Goal: Task Accomplishment & Management: Manage account settings

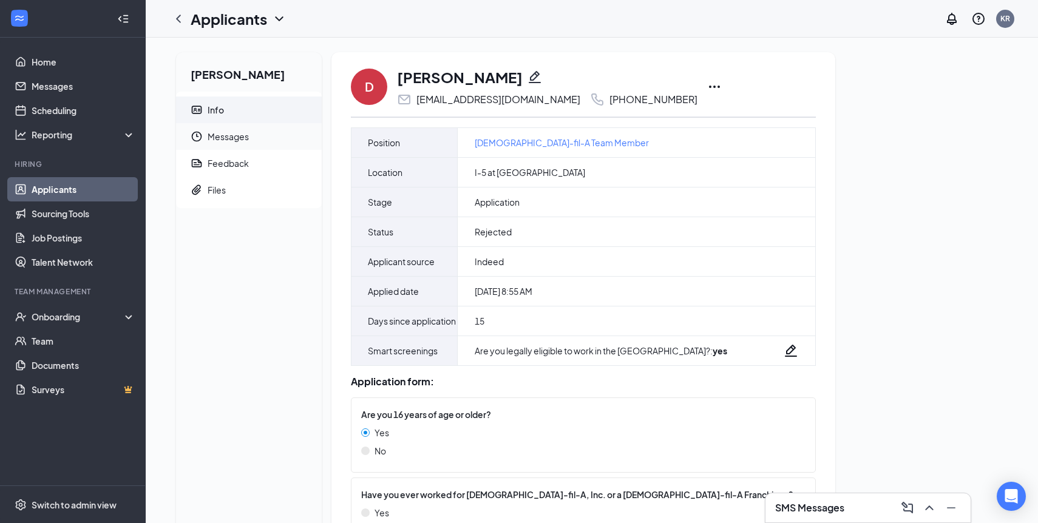
click at [242, 143] on span "Messages" at bounding box center [260, 136] width 104 height 27
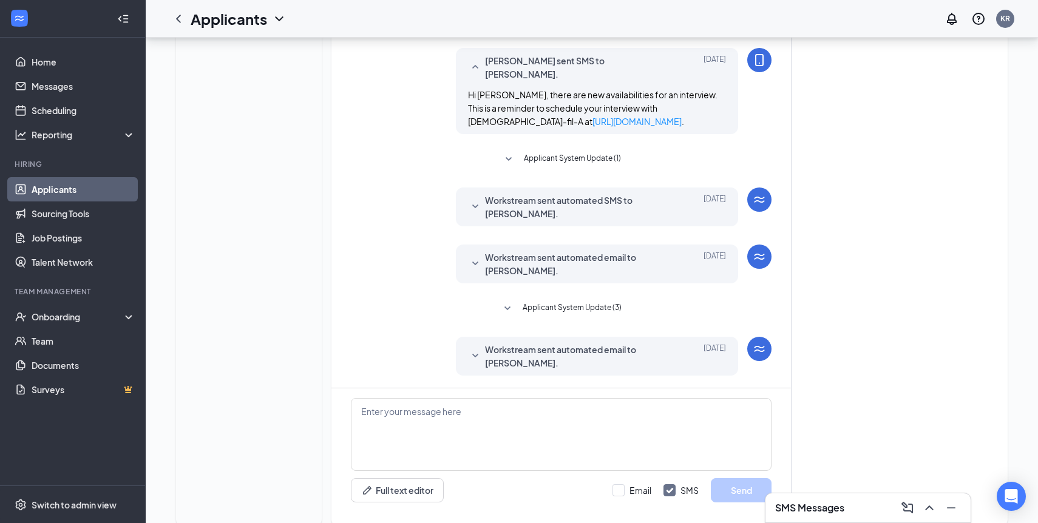
scroll to position [280, 0]
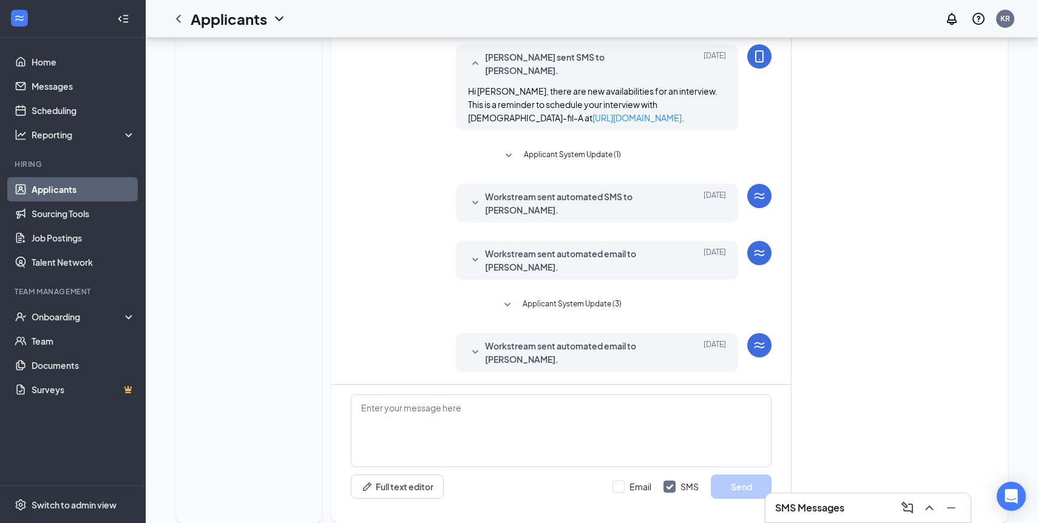
click at [495, 339] on span "Workstream sent automated email to [PERSON_NAME]." at bounding box center [578, 352] width 186 height 27
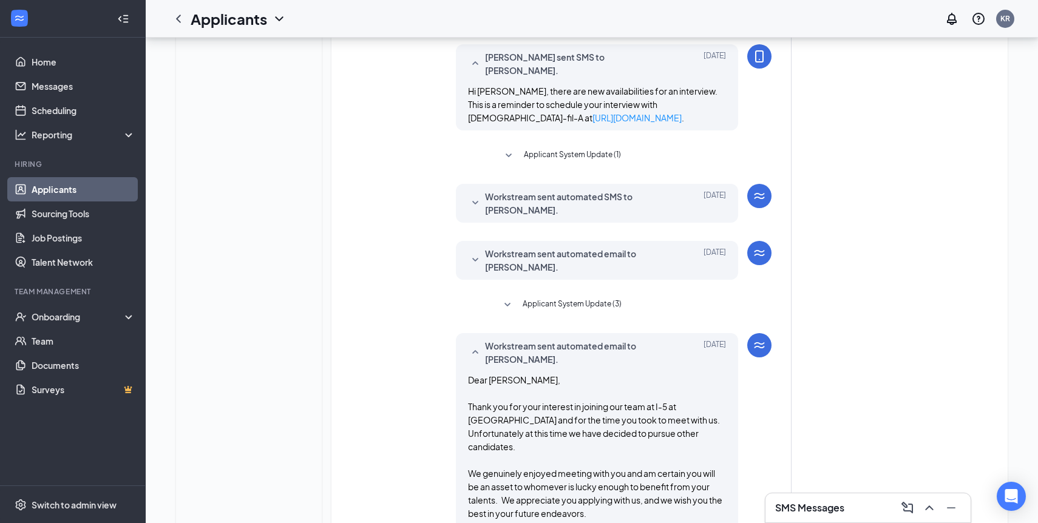
click at [494, 339] on span "Workstream sent automated email to [PERSON_NAME]." at bounding box center [578, 352] width 186 height 27
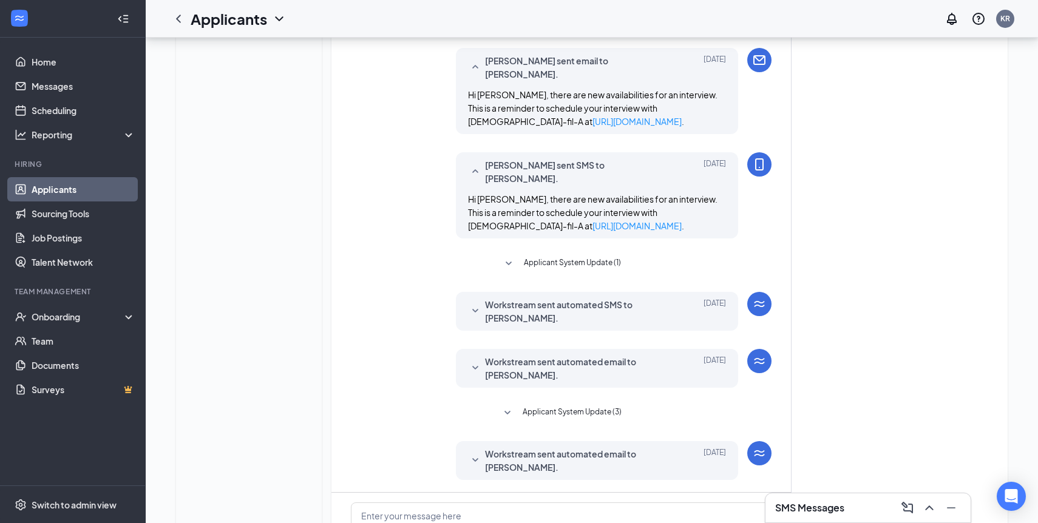
scroll to position [0, 0]
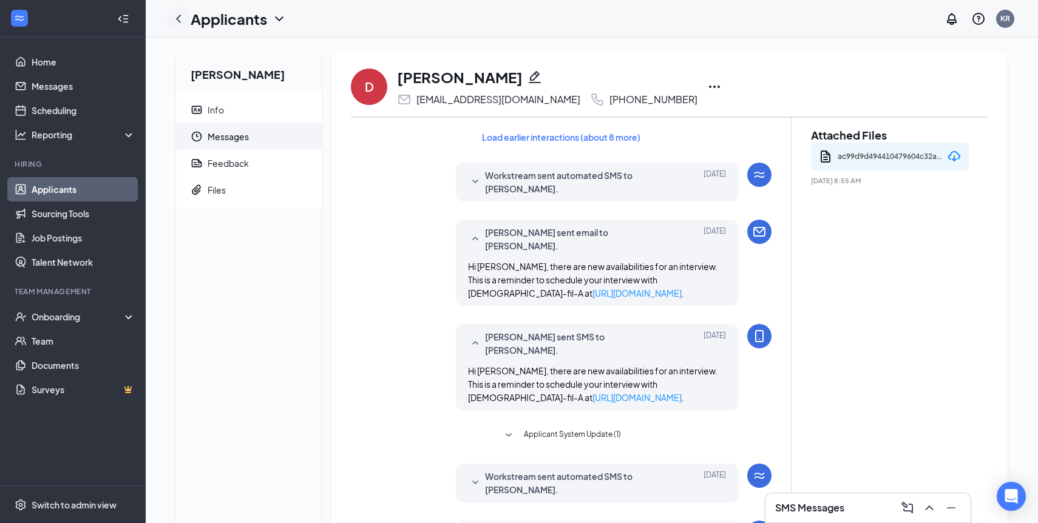
click at [183, 23] on icon "ChevronLeft" at bounding box center [178, 19] width 15 height 15
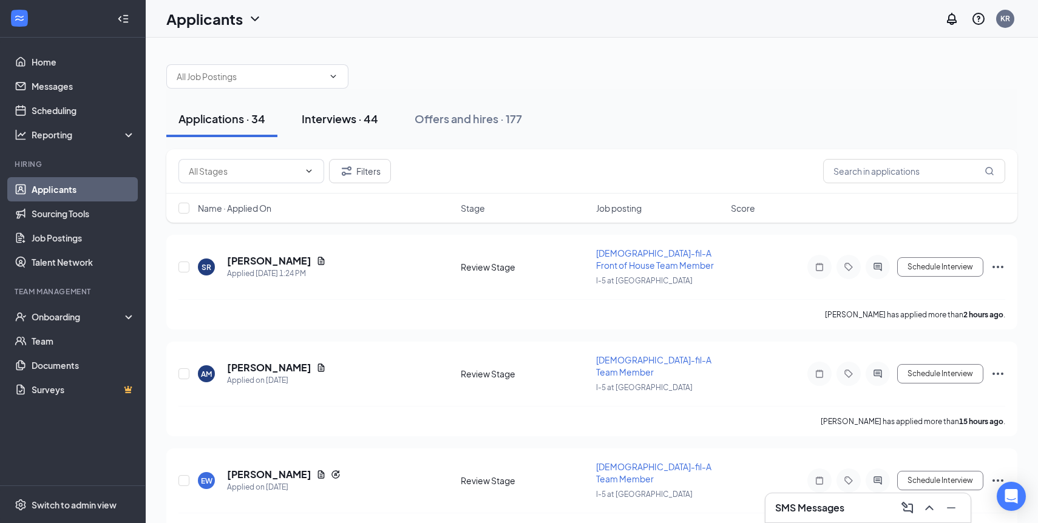
click at [358, 107] on button "Interviews · 44" at bounding box center [340, 119] width 101 height 36
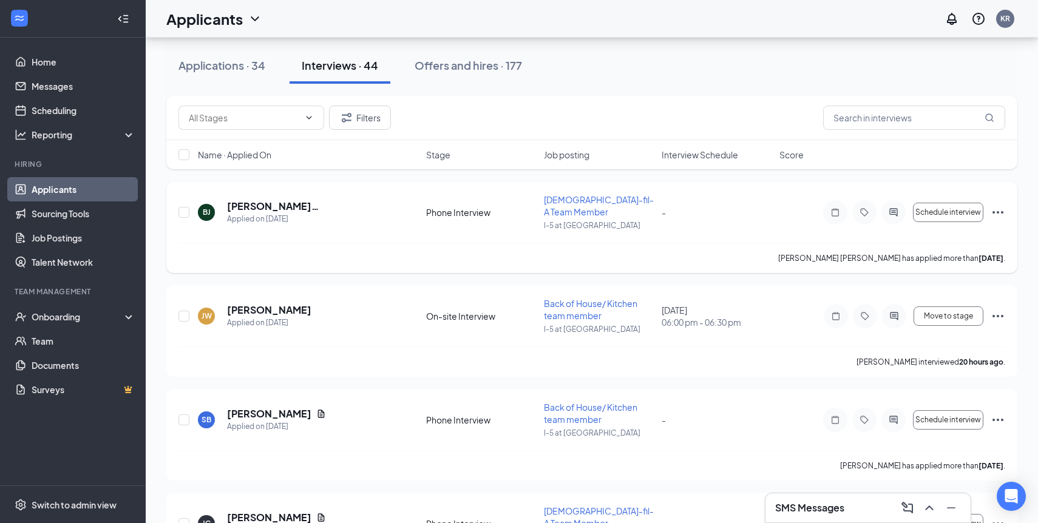
scroll to position [63, 0]
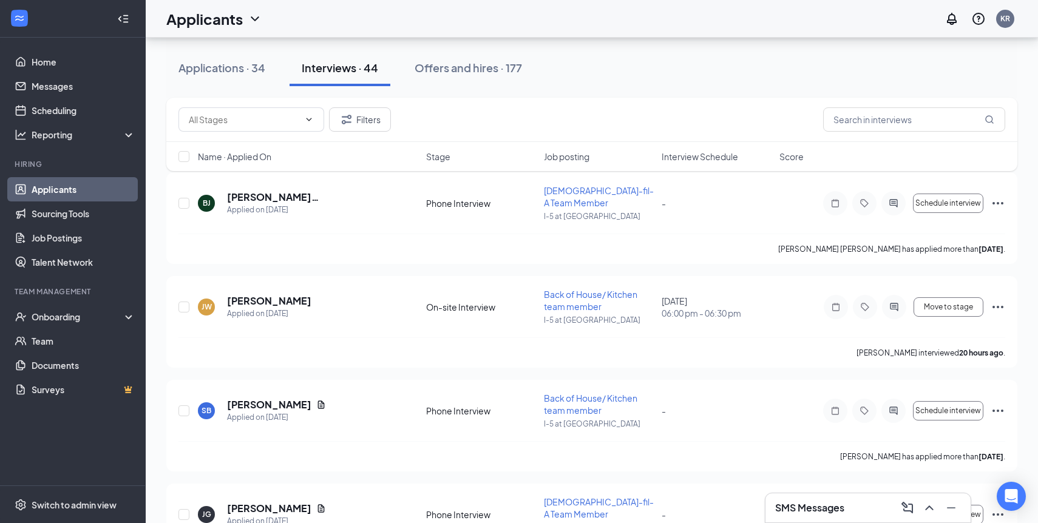
click at [699, 149] on div "Name · Applied On Stage Job posting Interview Schedule Score" at bounding box center [591, 156] width 851 height 29
click at [699, 158] on span "Interview Schedule" at bounding box center [700, 157] width 77 height 12
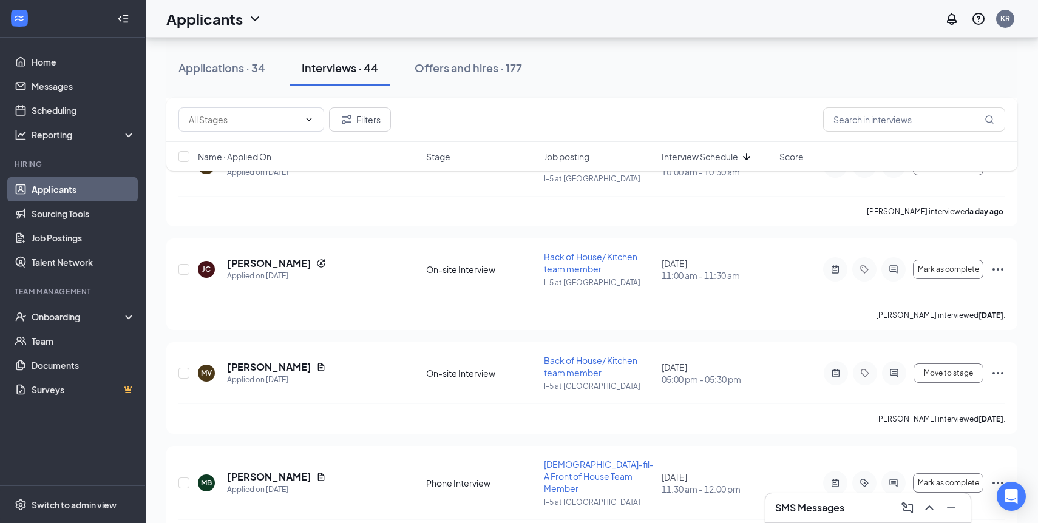
scroll to position [1627, 0]
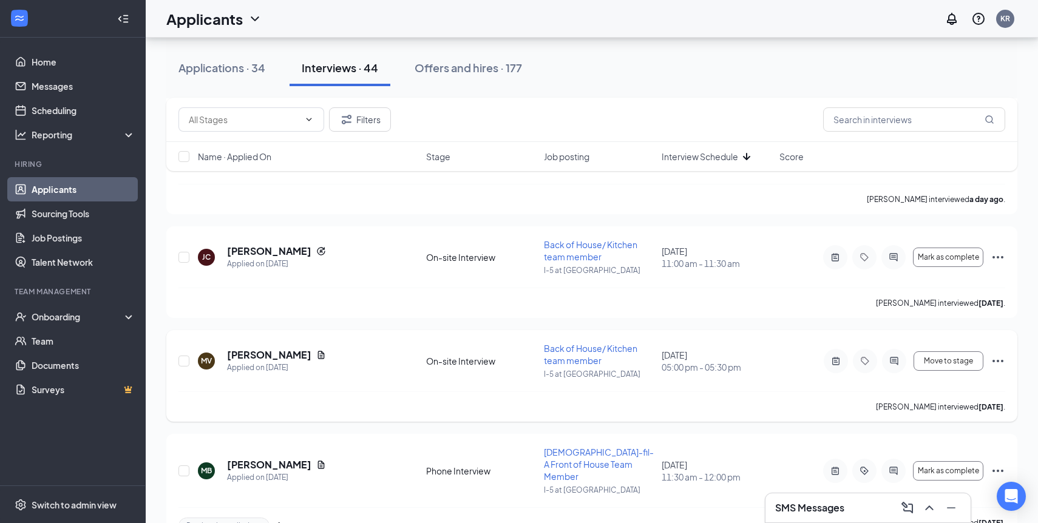
click at [998, 354] on icon "Ellipses" at bounding box center [998, 361] width 15 height 15
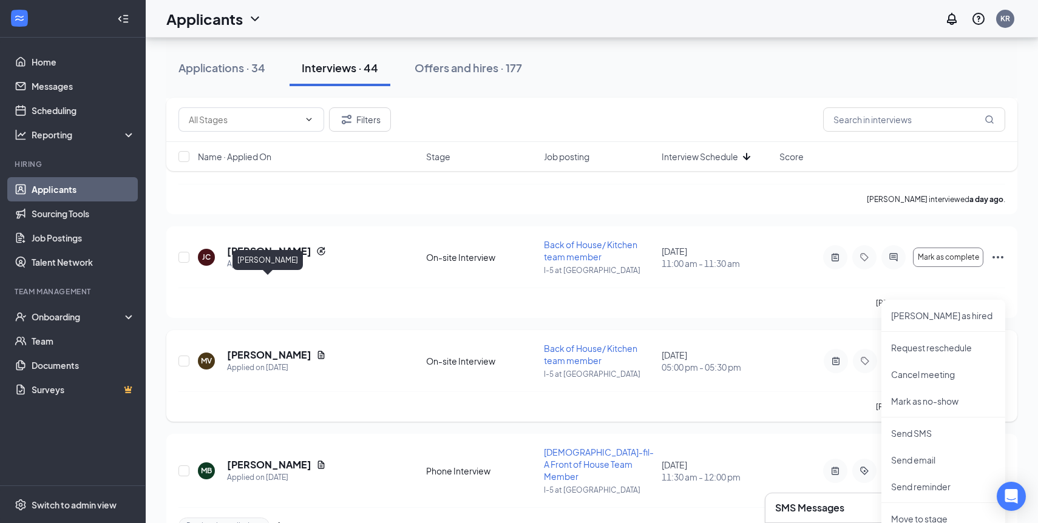
click at [265, 349] on h5 "[PERSON_NAME]" at bounding box center [269, 355] width 84 height 13
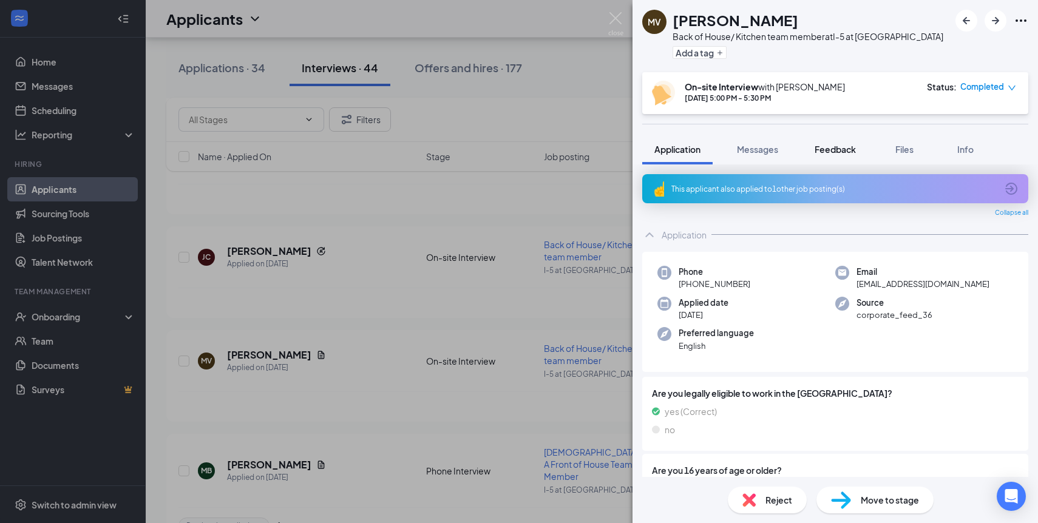
click at [840, 153] on span "Feedback" at bounding box center [835, 149] width 41 height 11
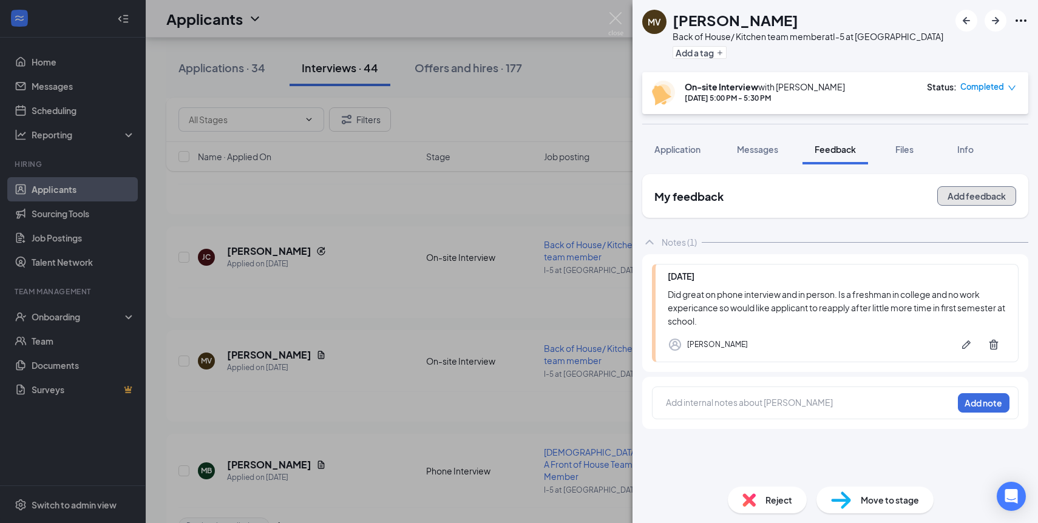
click at [972, 196] on button "Add feedback" at bounding box center [977, 195] width 79 height 19
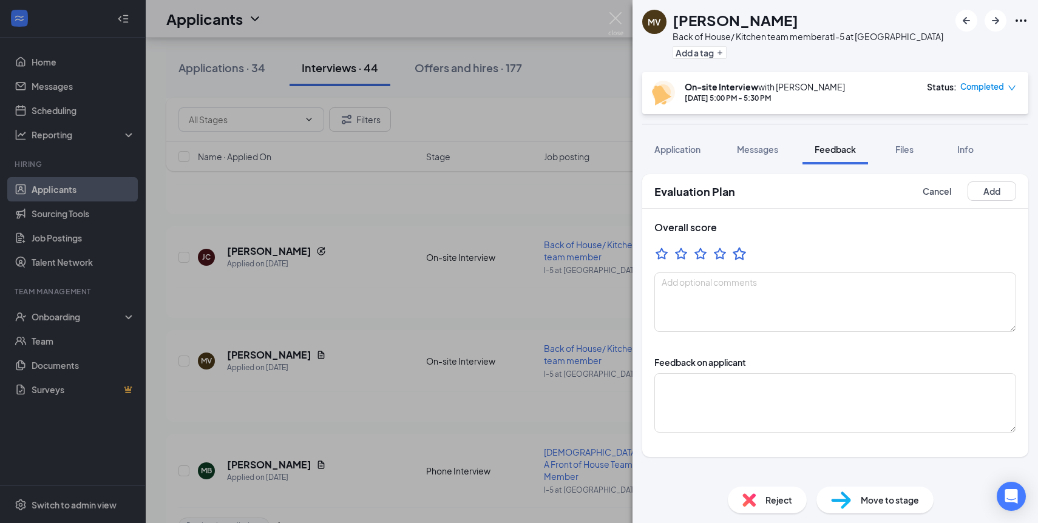
click at [744, 252] on icon "StarBorder" at bounding box center [739, 253] width 13 height 13
click at [738, 303] on textarea at bounding box center [836, 303] width 362 height 60
type textarea "Would be a great fit."
click at [740, 404] on textarea at bounding box center [836, 403] width 362 height 60
type textarea "O"
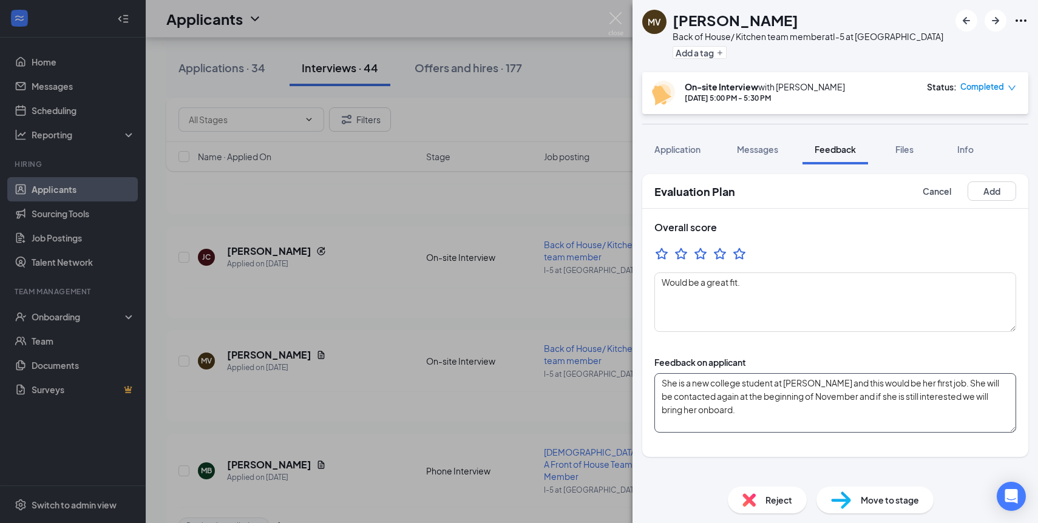
click at [950, 388] on textarea "She is a new college student at [PERSON_NAME] and this would be her first job. …" at bounding box center [836, 403] width 362 height 60
type textarea "She is a new college student at [PERSON_NAME] and this would be her first job w…"
click at [995, 196] on button "Add" at bounding box center [992, 191] width 49 height 19
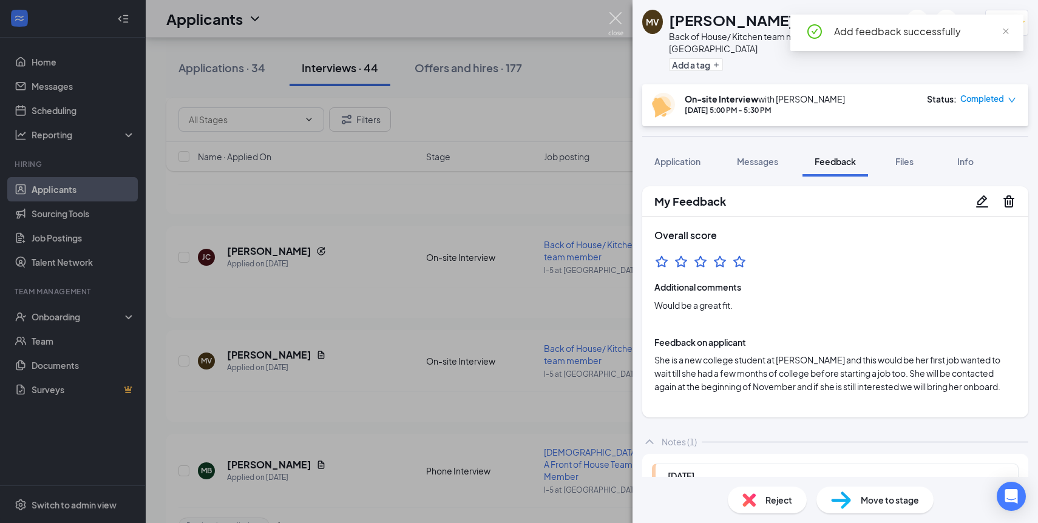
click at [610, 30] on img at bounding box center [615, 24] width 15 height 24
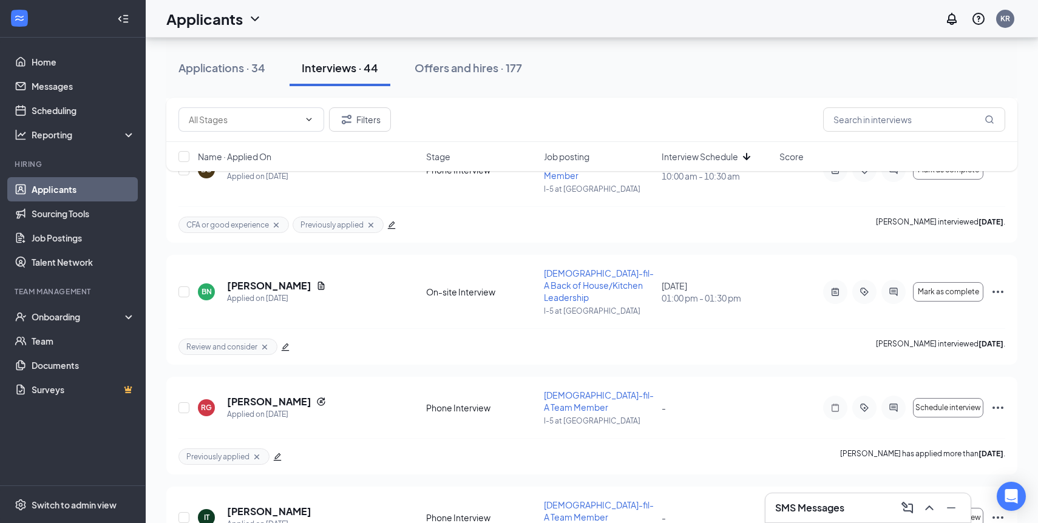
scroll to position [2051, 0]
click at [895, 513] on icon "ActiveChat" at bounding box center [894, 517] width 8 height 8
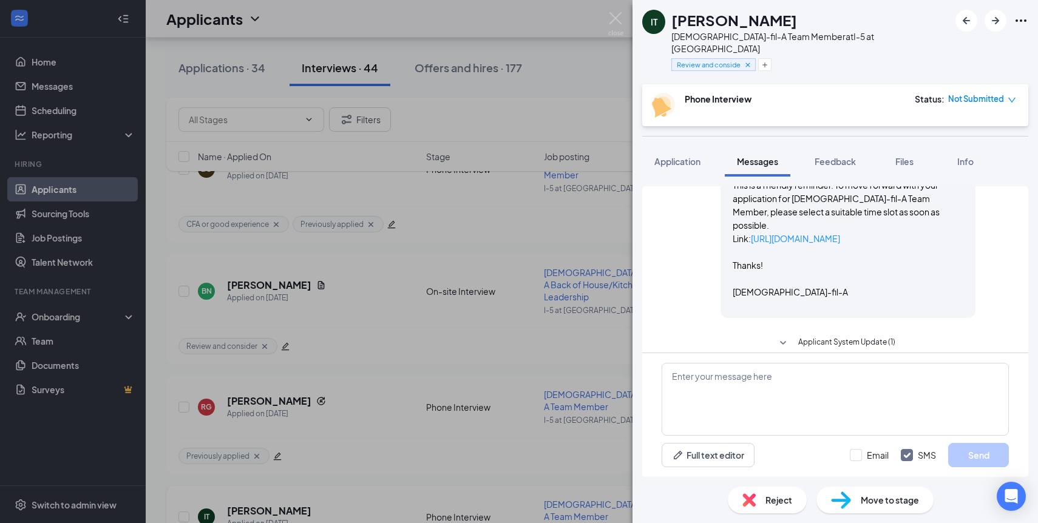
scroll to position [715, 0]
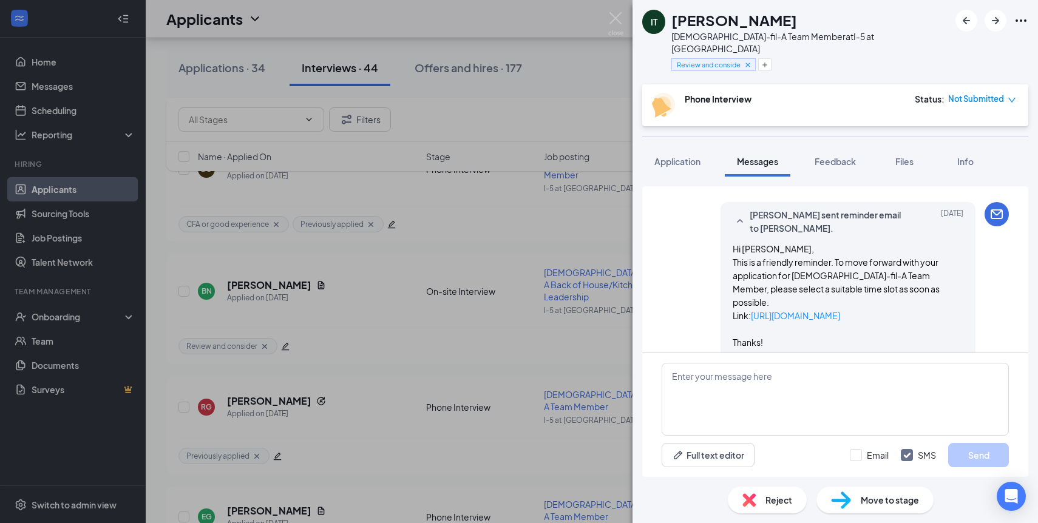
scroll to position [635, 0]
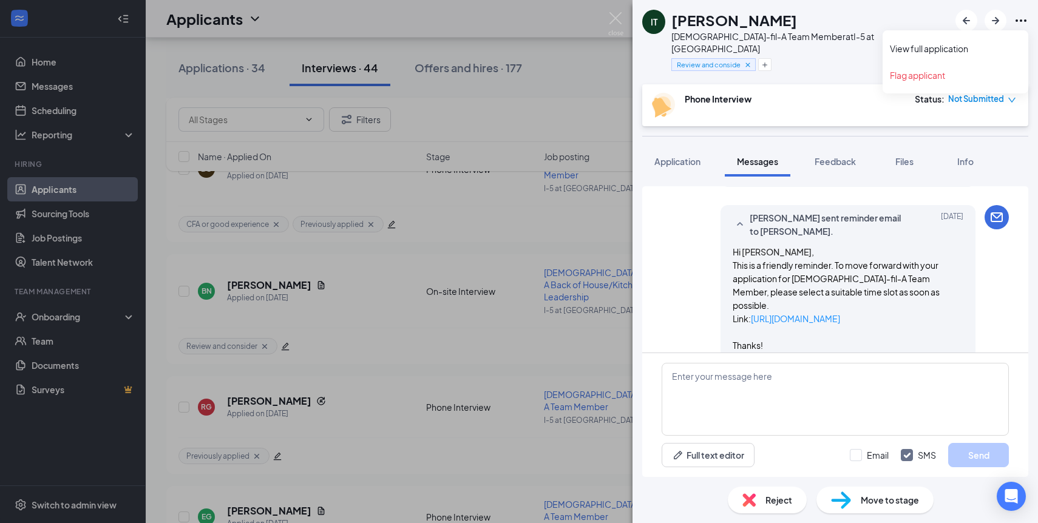
click at [1021, 25] on icon "Ellipses" at bounding box center [1021, 20] width 15 height 15
click at [824, 63] on div "IT [PERSON_NAME][DEMOGRAPHIC_DATA]-fil-A Team Member at I-5 at [GEOGRAPHIC_DATA…" at bounding box center [836, 42] width 406 height 84
click at [617, 19] on img at bounding box center [615, 24] width 15 height 24
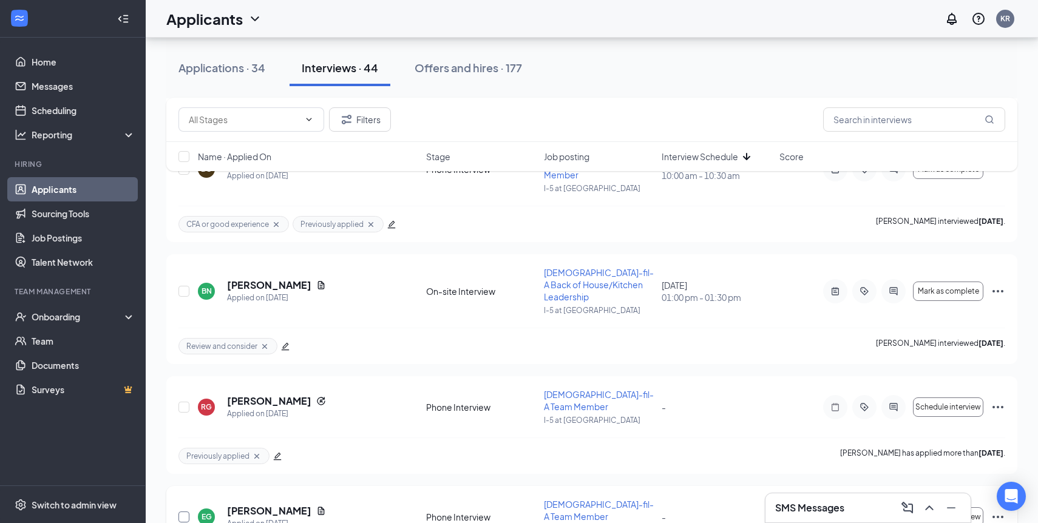
click at [187, 512] on input "checkbox" at bounding box center [184, 517] width 11 height 11
checkbox input "true"
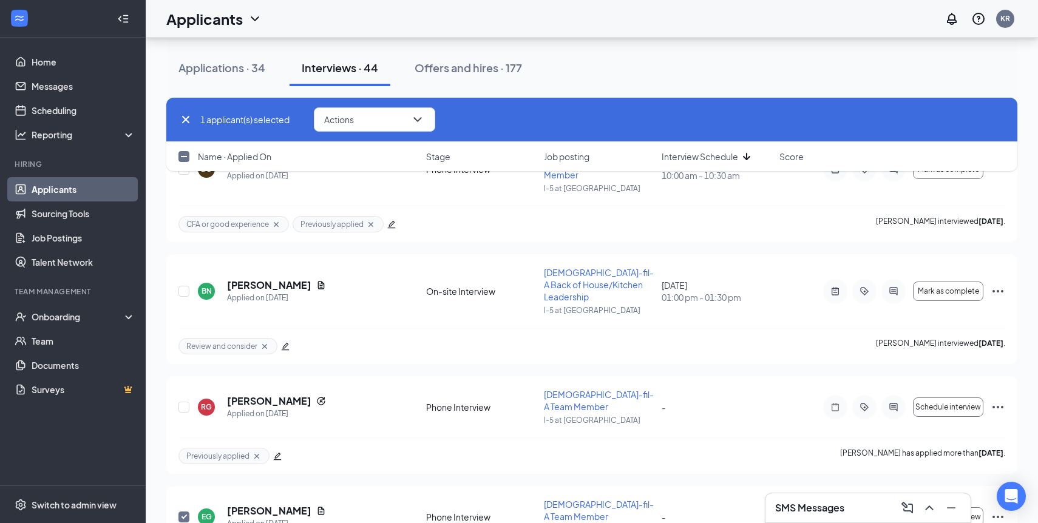
checkbox input "true"
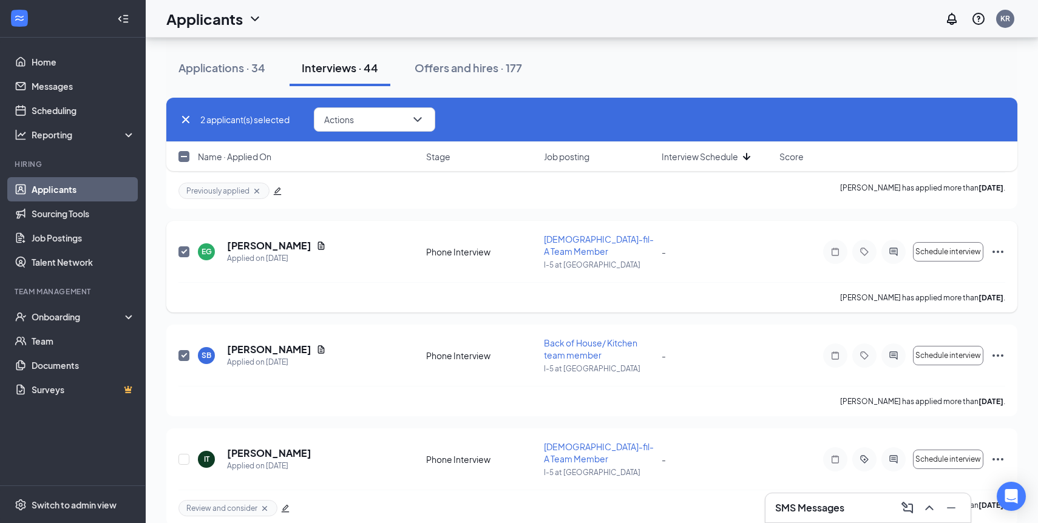
scroll to position [2317, 0]
click at [187, 453] on input "checkbox" at bounding box center [184, 458] width 11 height 11
checkbox input "true"
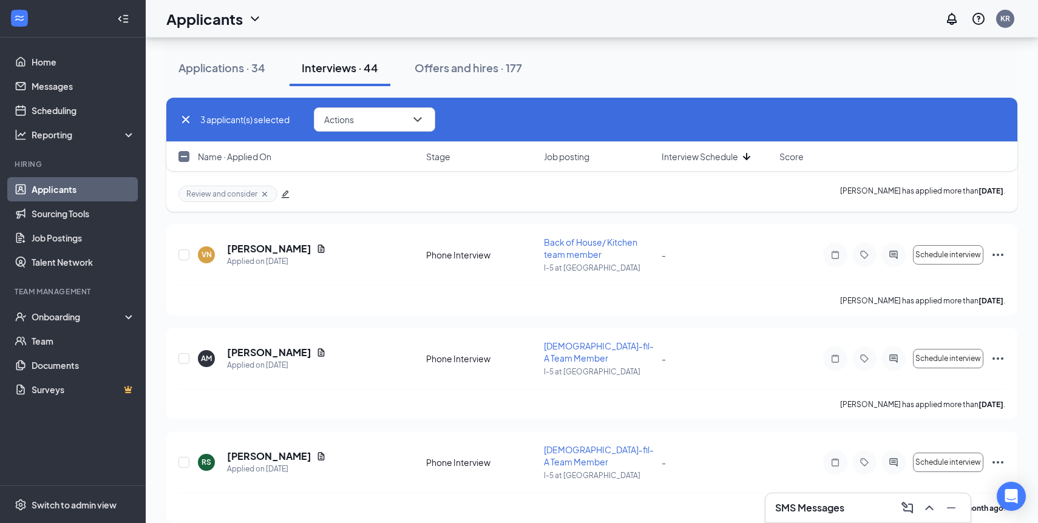
scroll to position [2634, 0]
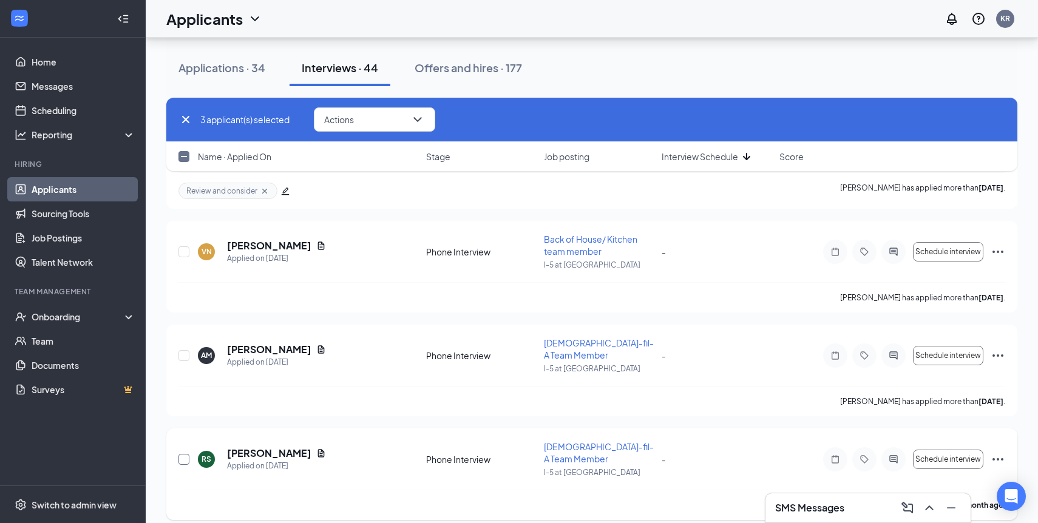
click at [180, 454] on input "checkbox" at bounding box center [184, 459] width 11 height 11
checkbox input "true"
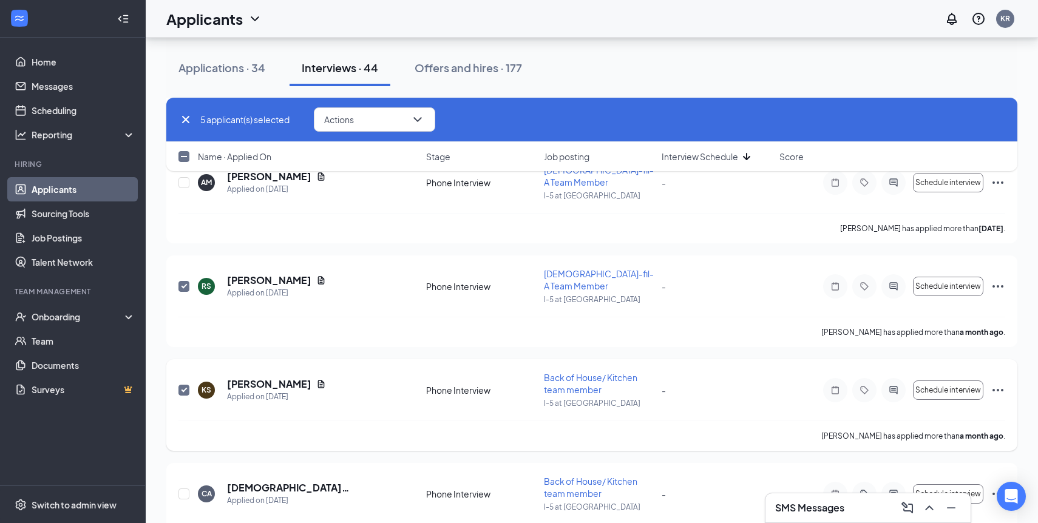
scroll to position [2808, 0]
click at [186, 488] on input "checkbox" at bounding box center [184, 493] width 11 height 11
checkbox input "true"
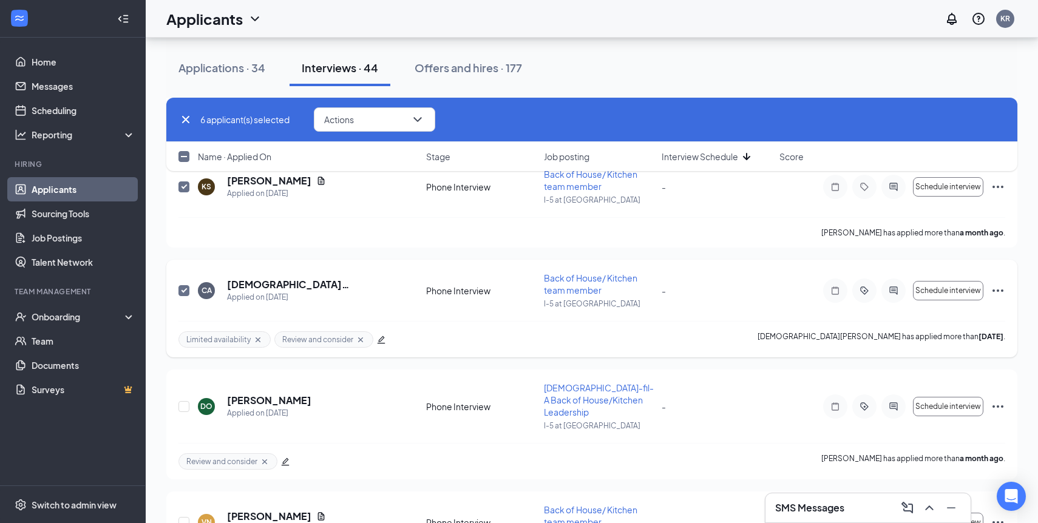
scroll to position [3018, 0]
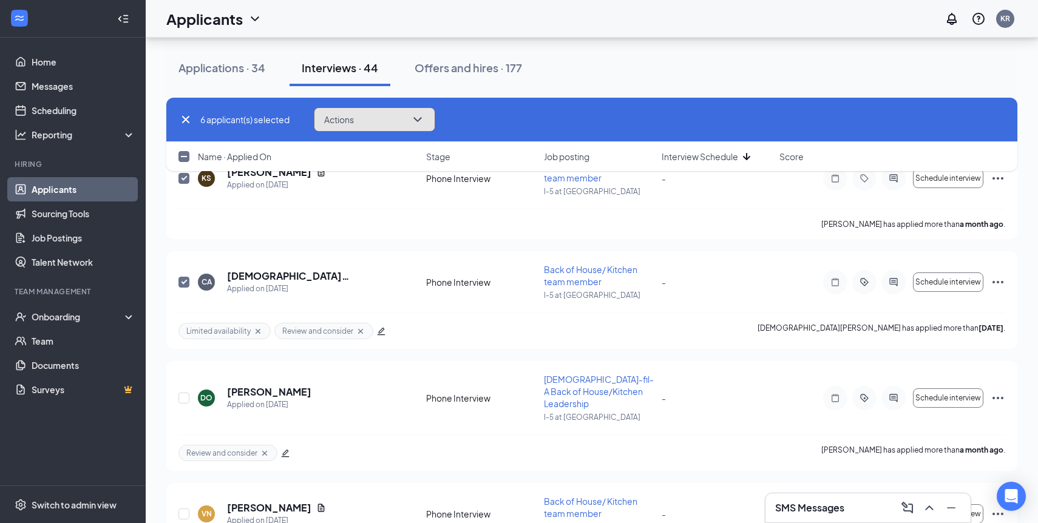
click at [417, 112] on icon "ChevronDown" at bounding box center [417, 119] width 15 height 15
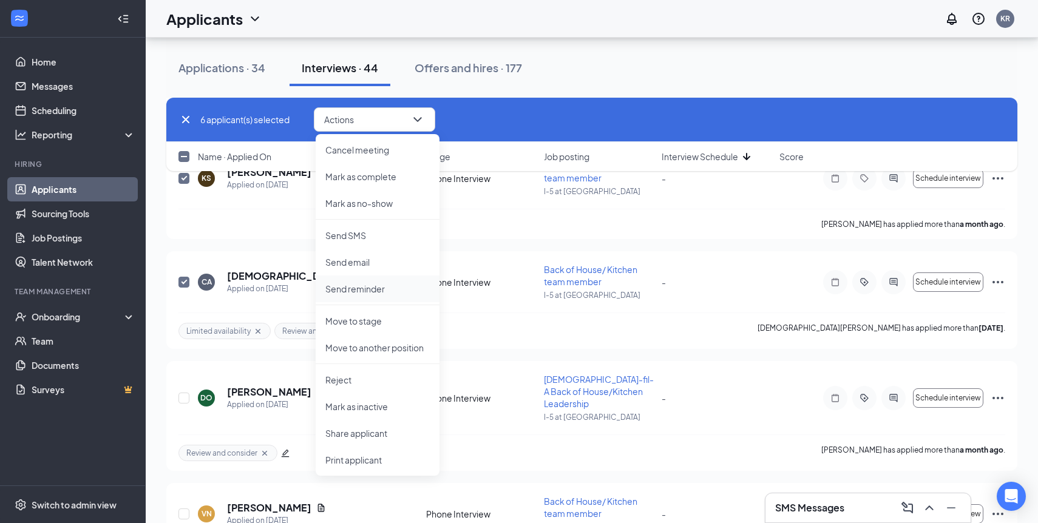
click at [356, 287] on p "Send reminder" at bounding box center [377, 289] width 104 height 12
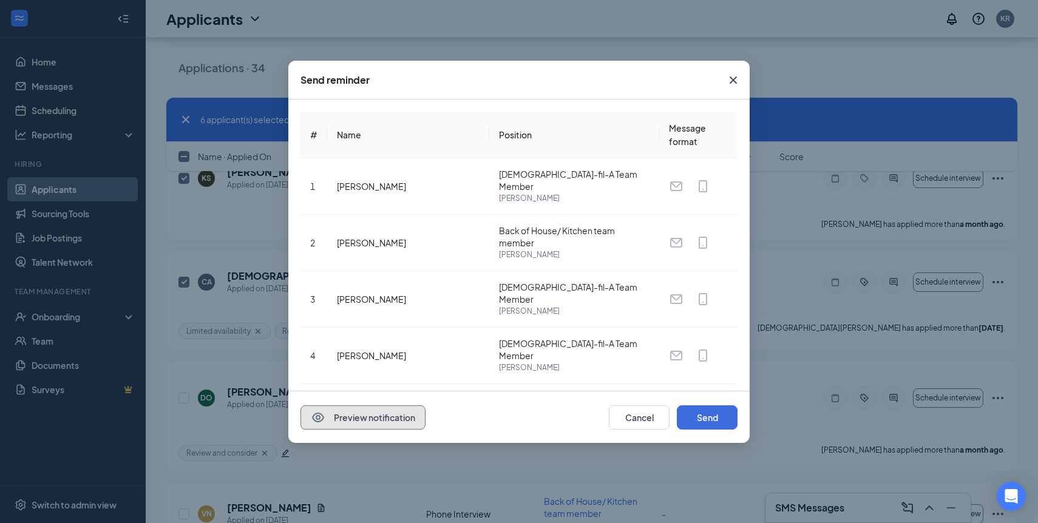
click at [380, 419] on button "Preview notification" at bounding box center [363, 418] width 125 height 24
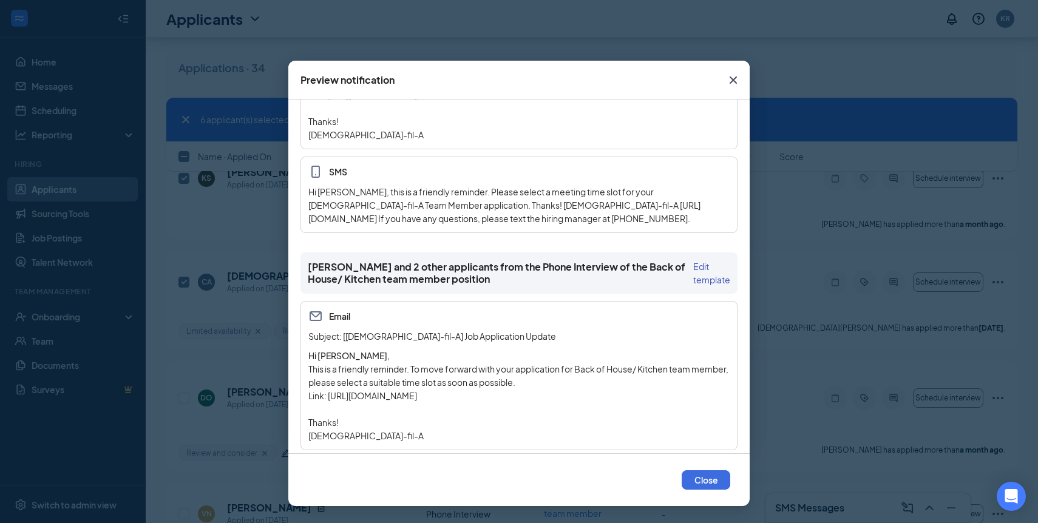
scroll to position [0, 0]
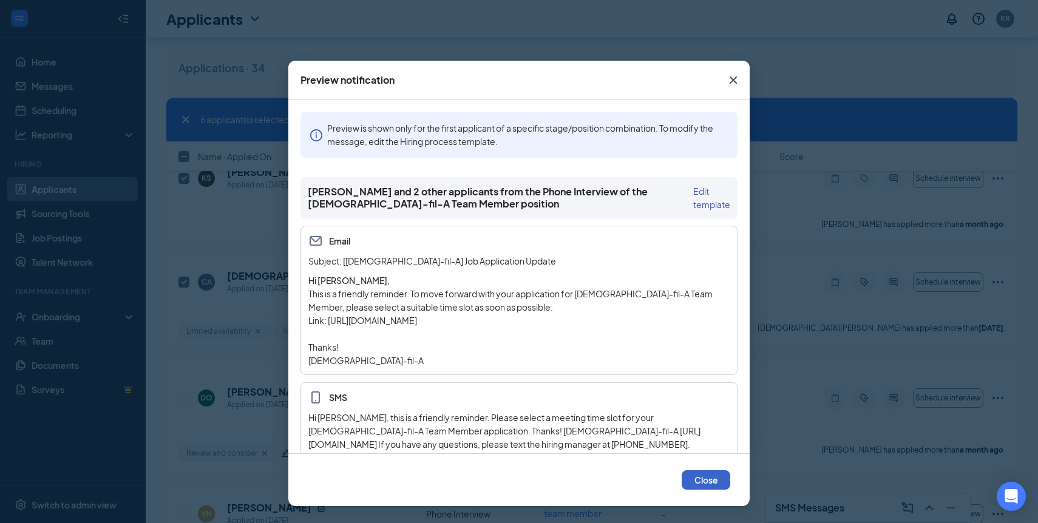
click at [707, 482] on button "Close" at bounding box center [706, 480] width 49 height 19
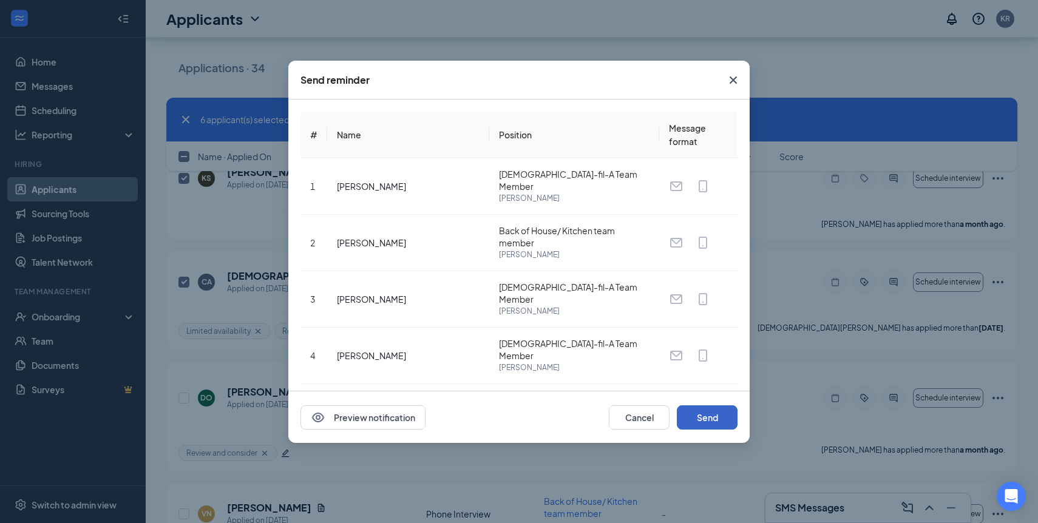
click at [690, 415] on button "Send" at bounding box center [707, 418] width 61 height 24
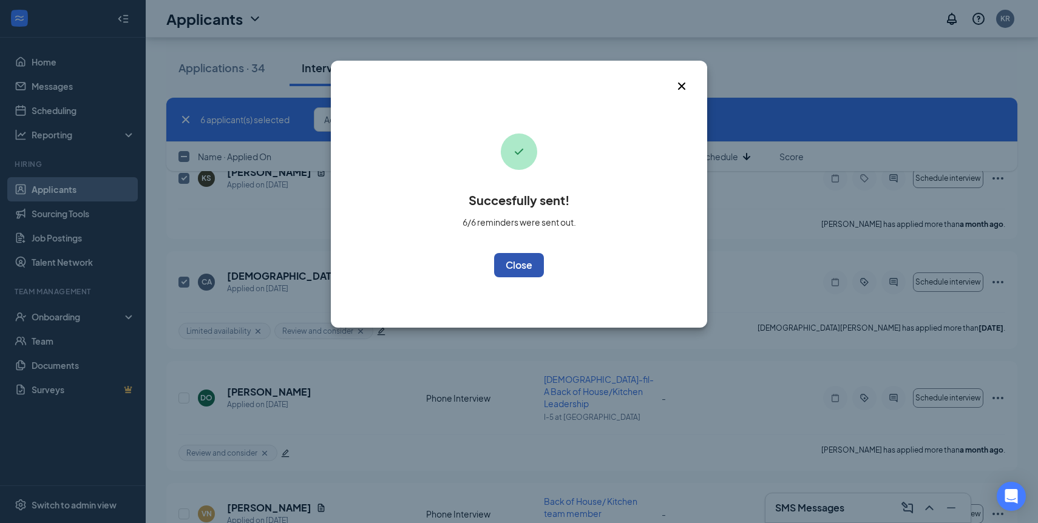
click at [528, 265] on button "OK" at bounding box center [519, 265] width 50 height 24
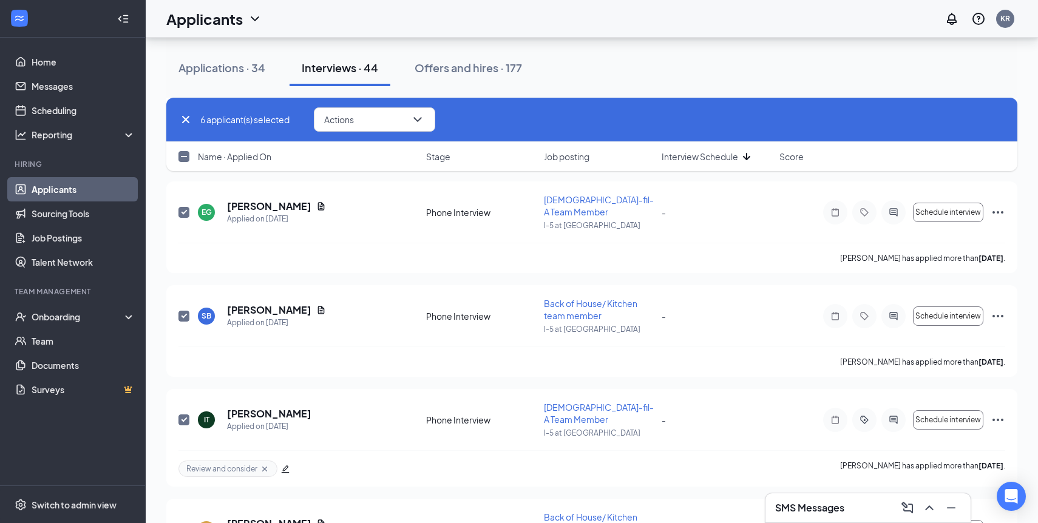
scroll to position [2312, 0]
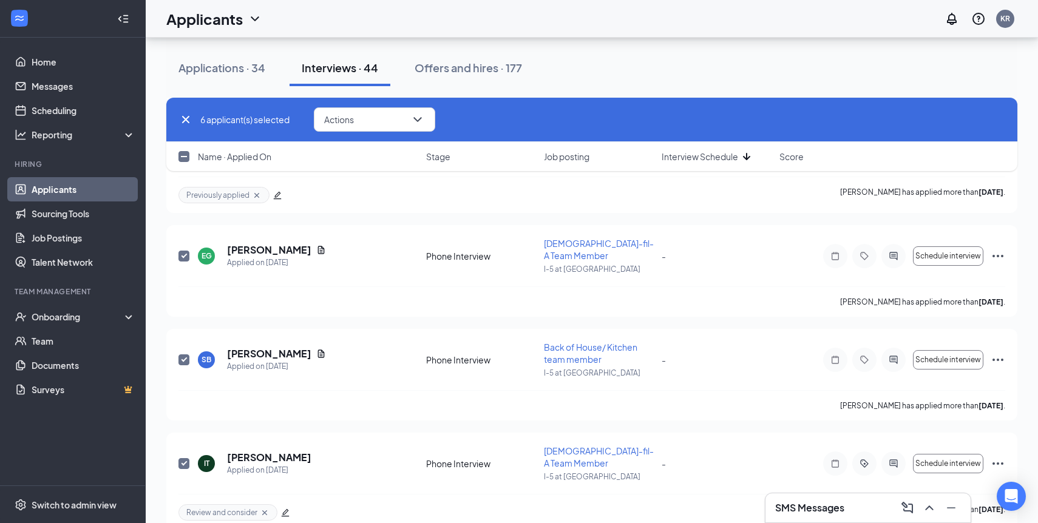
click at [183, 120] on icon "Cross" at bounding box center [186, 119] width 15 height 15
checkbox input "false"
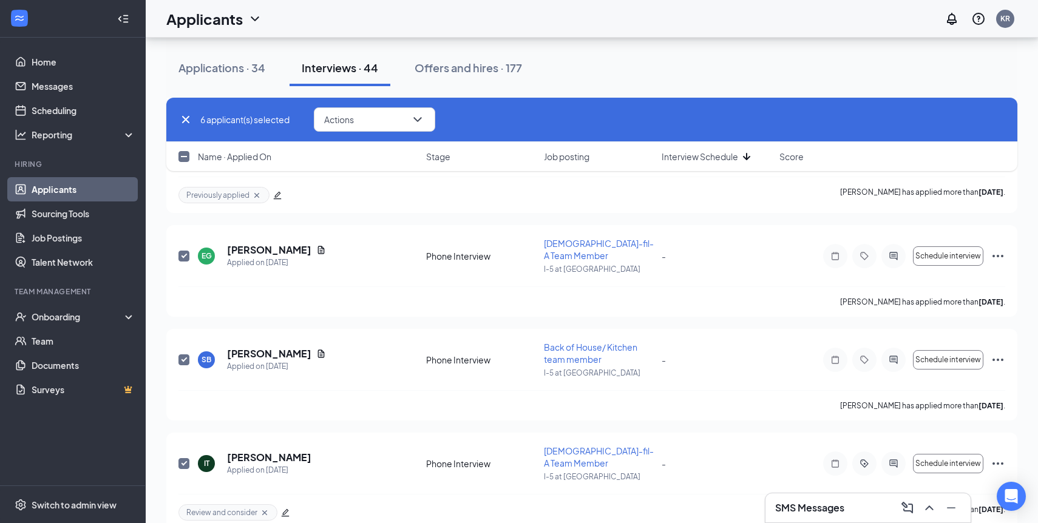
checkbox input "false"
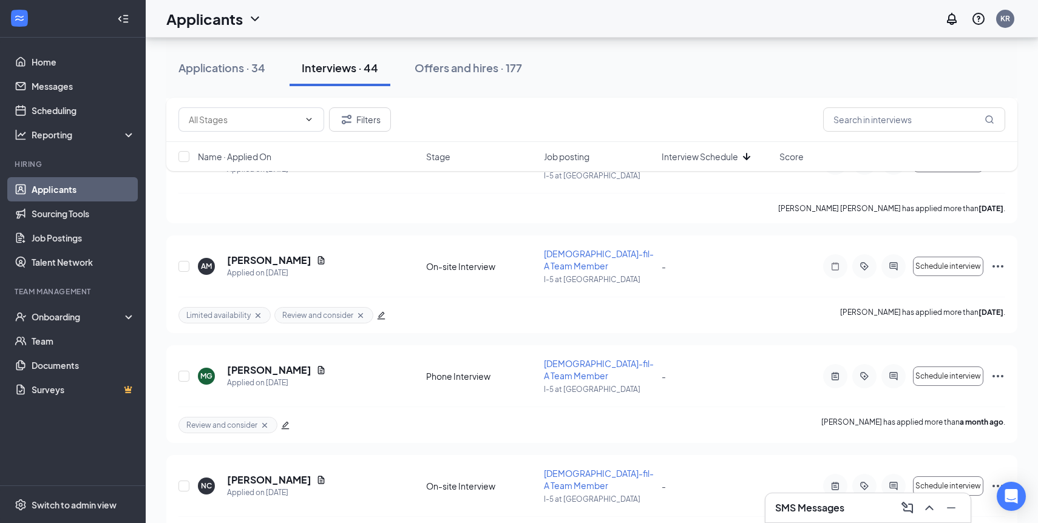
scroll to position [4173, 0]
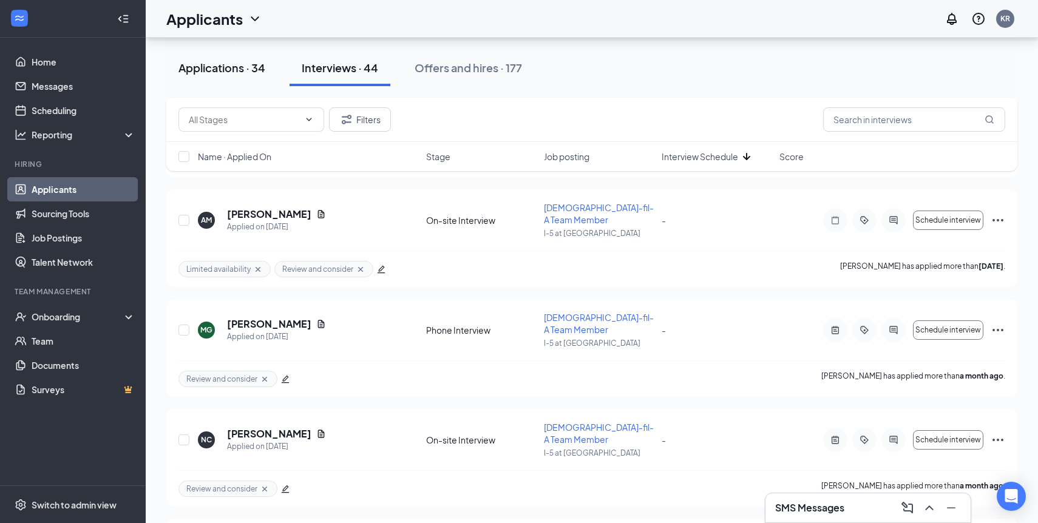
click at [192, 66] on div "Applications · 34" at bounding box center [222, 67] width 87 height 15
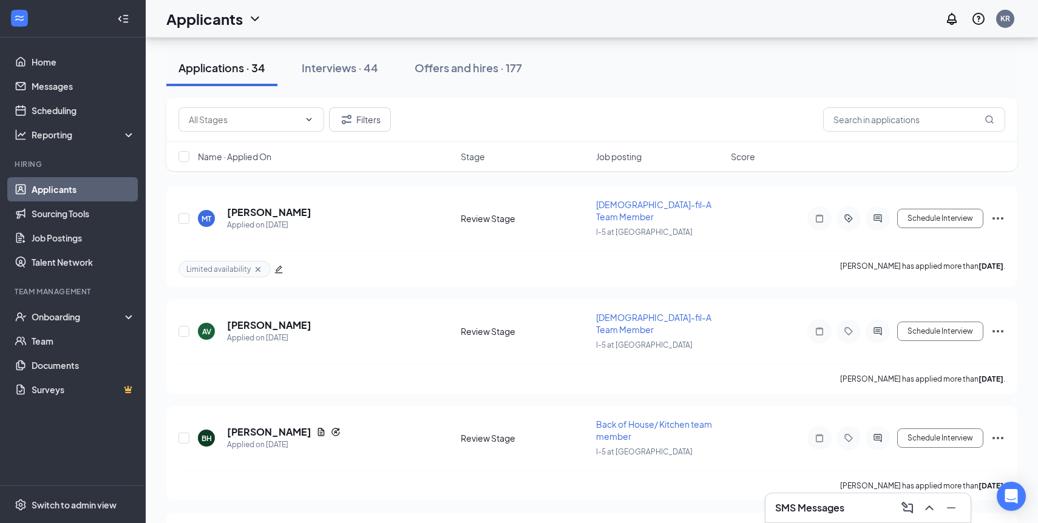
scroll to position [811, 0]
click at [279, 423] on h5 "[PERSON_NAME]" at bounding box center [269, 429] width 84 height 13
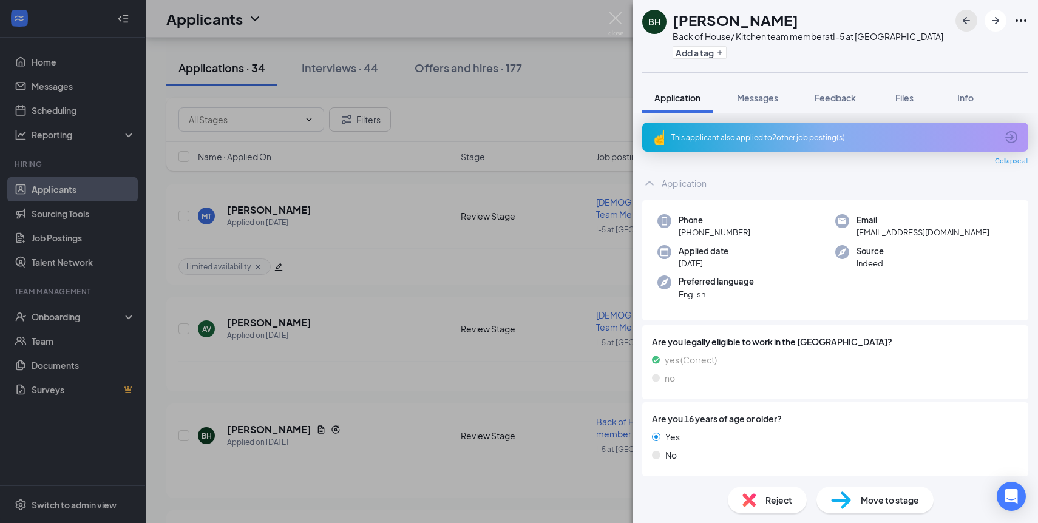
click at [960, 19] on icon "ArrowLeftNew" at bounding box center [966, 20] width 15 height 15
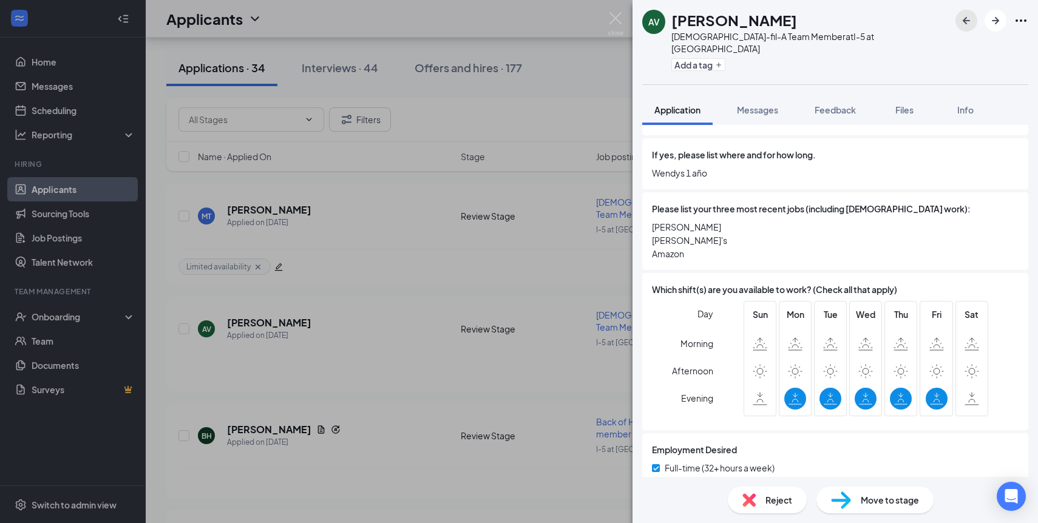
scroll to position [533, 0]
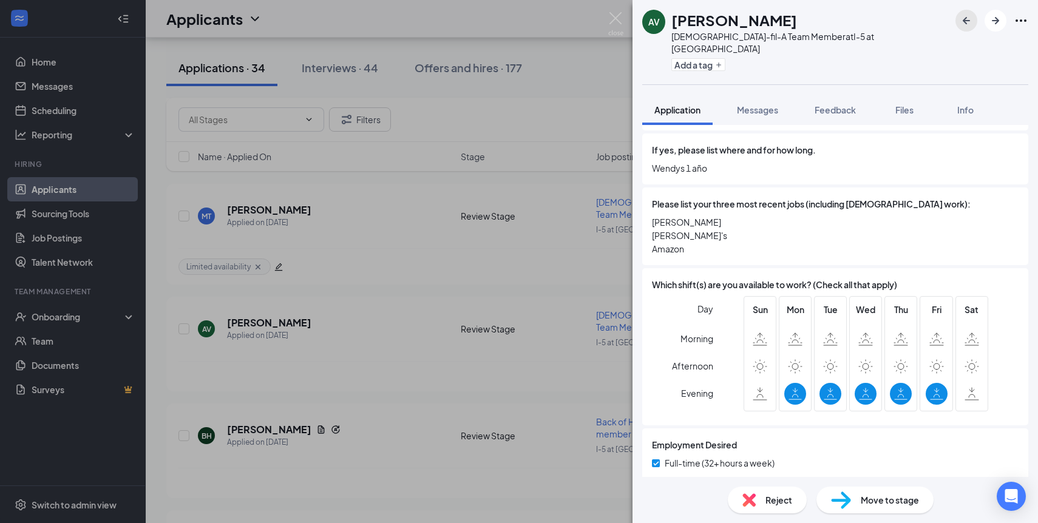
click at [966, 21] on icon "ArrowLeftNew" at bounding box center [966, 20] width 15 height 15
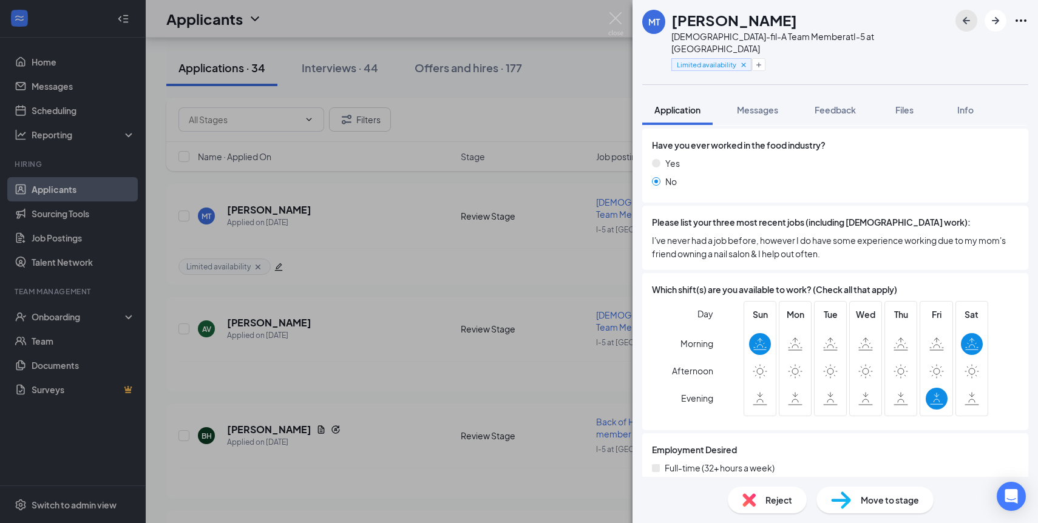
scroll to position [424, 0]
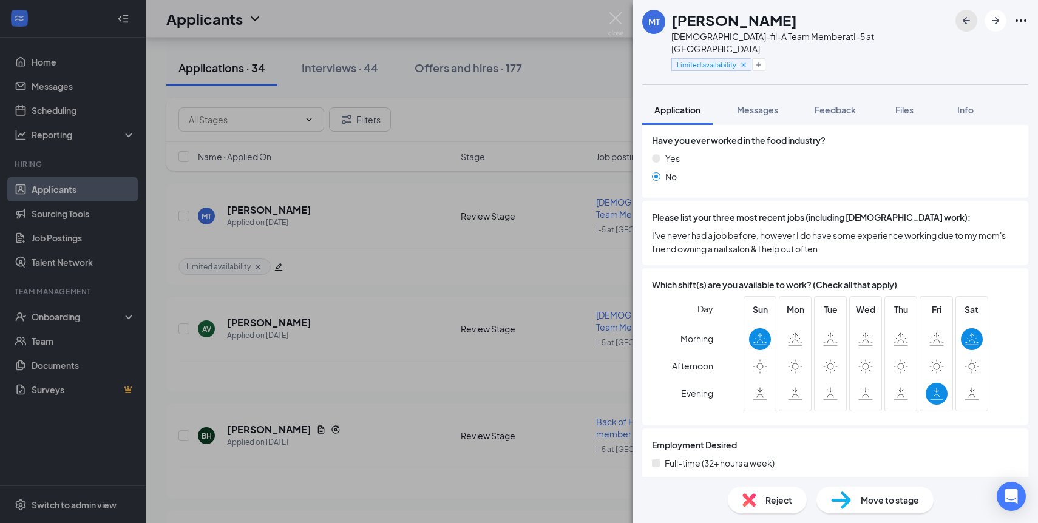
click at [965, 17] on icon "ArrowLeftNew" at bounding box center [966, 20] width 15 height 15
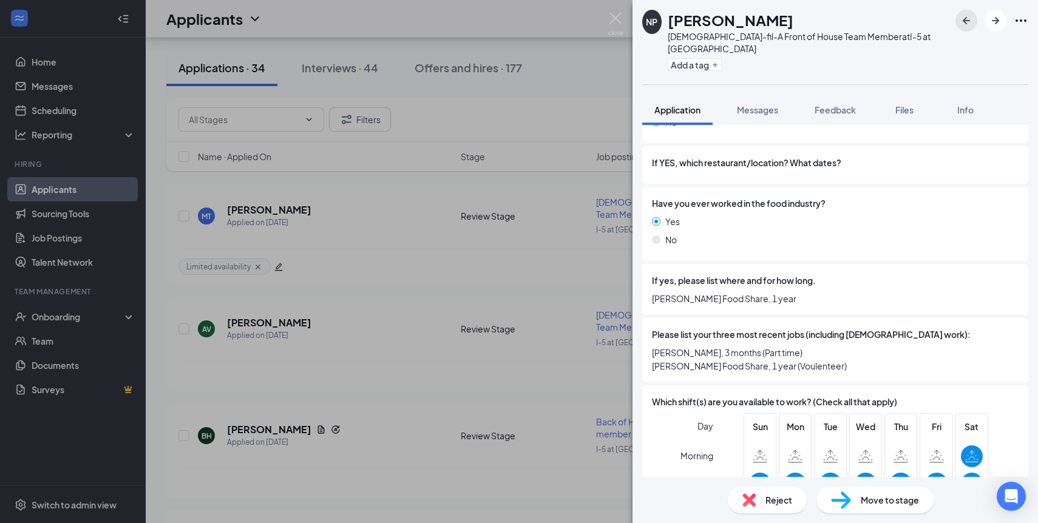
scroll to position [587, 0]
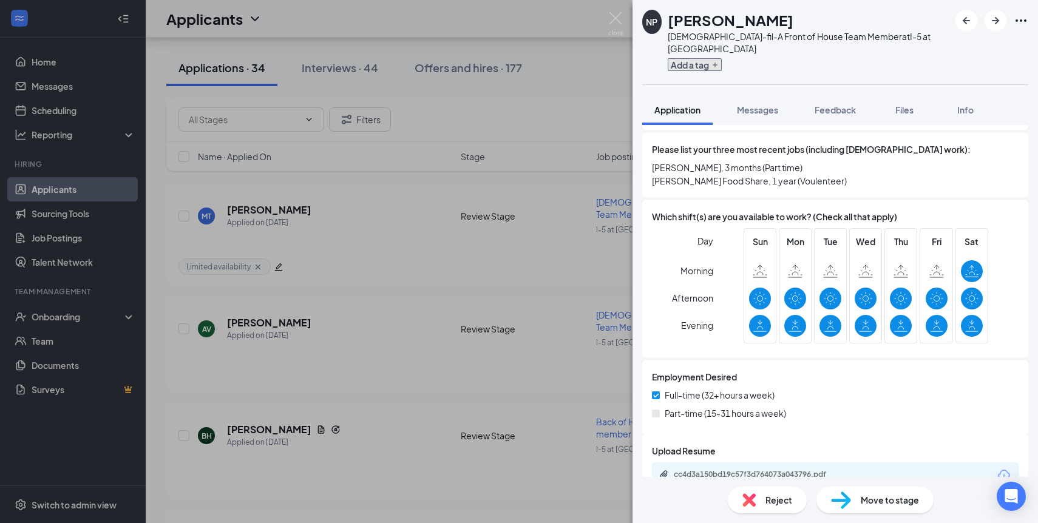
click at [721, 58] on button "Add a tag" at bounding box center [695, 64] width 54 height 13
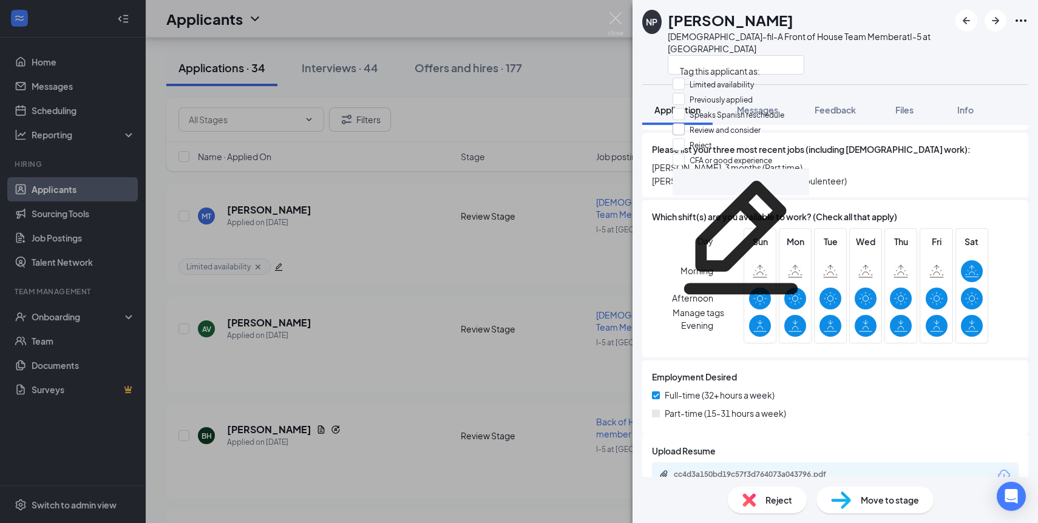
click at [703, 137] on input "Review and consider" at bounding box center [717, 129] width 88 height 13
checkbox input "true"
click at [916, 13] on div "NP [PERSON_NAME] [DEMOGRAPHIC_DATA]-fil-A Front of House Team Member at I-5 at …" at bounding box center [836, 42] width 406 height 84
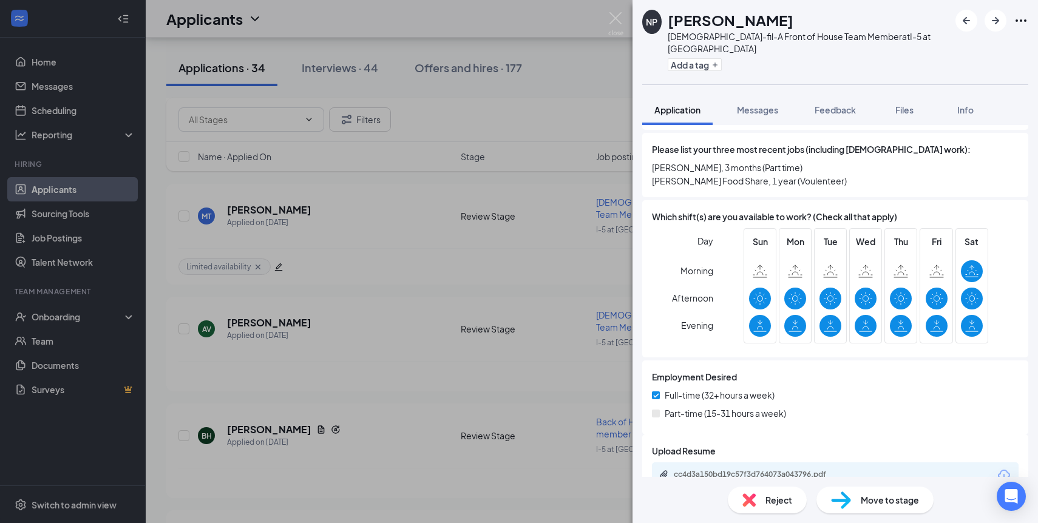
scroll to position [582, 0]
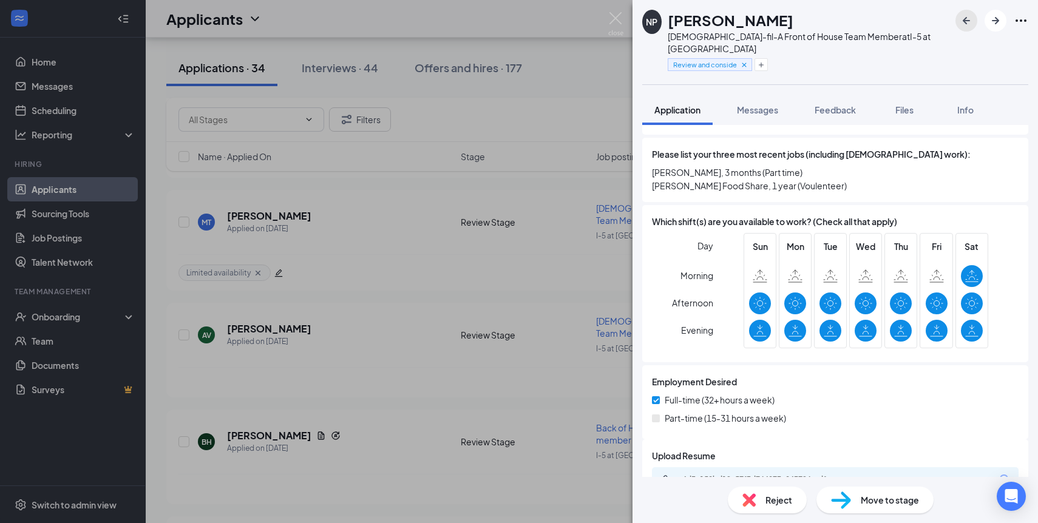
click at [961, 25] on icon "ArrowLeftNew" at bounding box center [966, 20] width 15 height 15
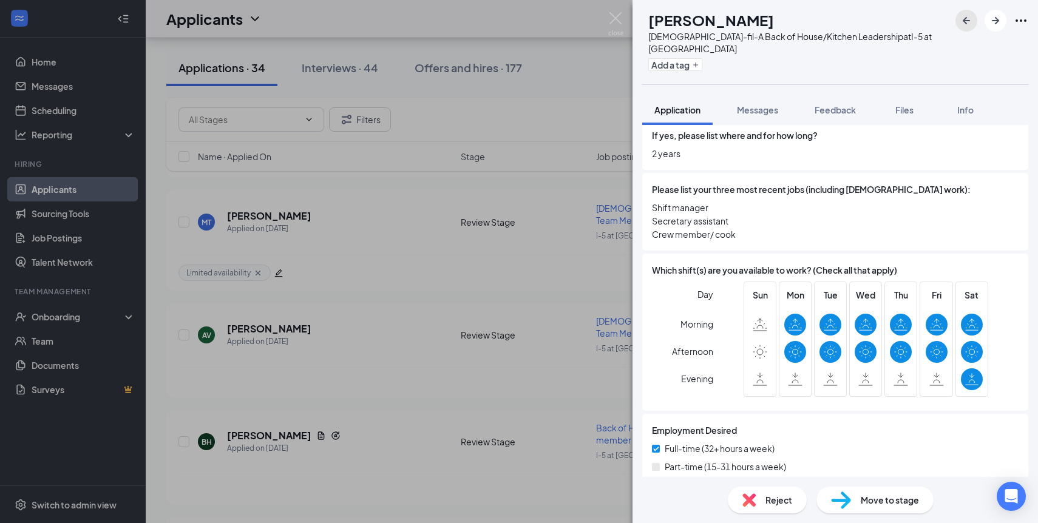
scroll to position [508, 0]
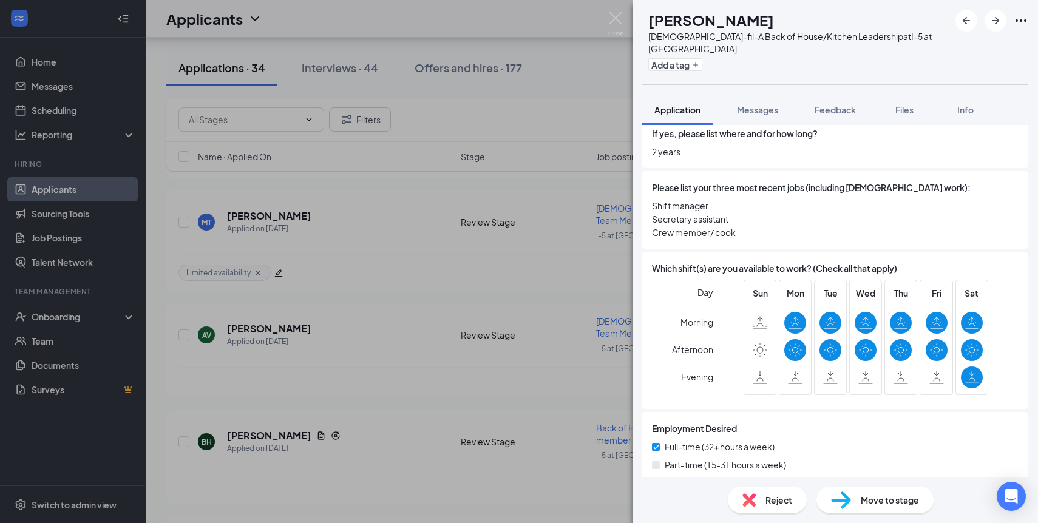
click at [882, 506] on span "Move to stage" at bounding box center [890, 500] width 58 height 13
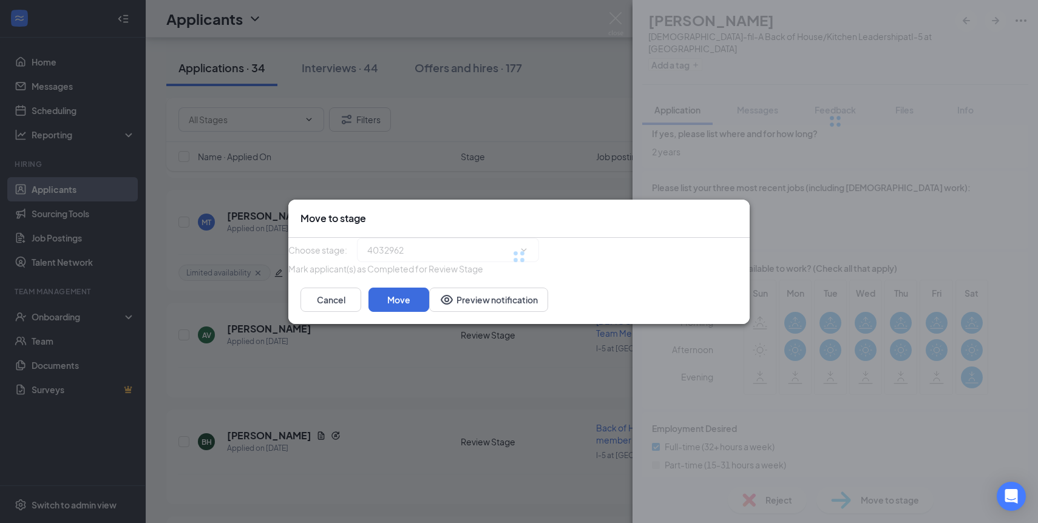
type input "Phone Interview (next stage)"
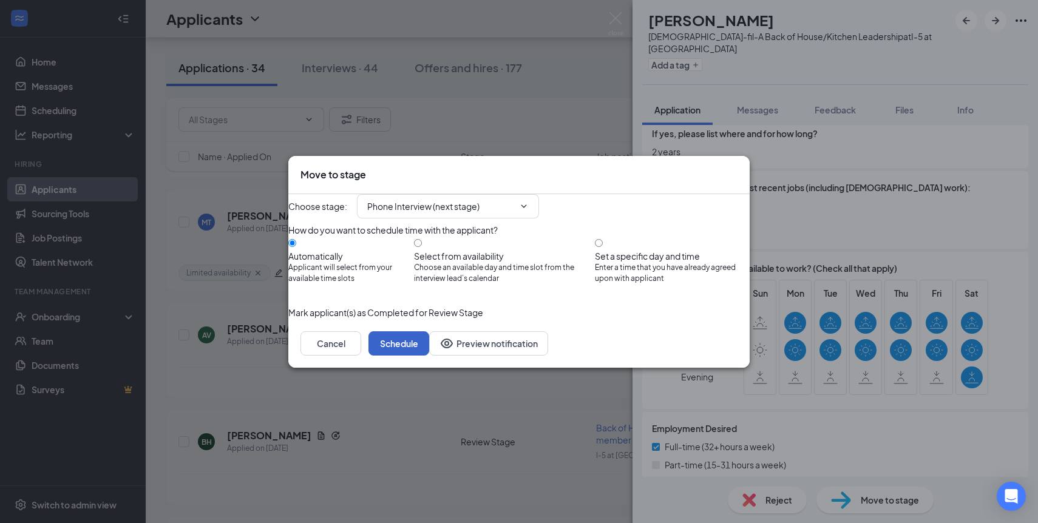
click at [429, 356] on button "Schedule" at bounding box center [399, 344] width 61 height 24
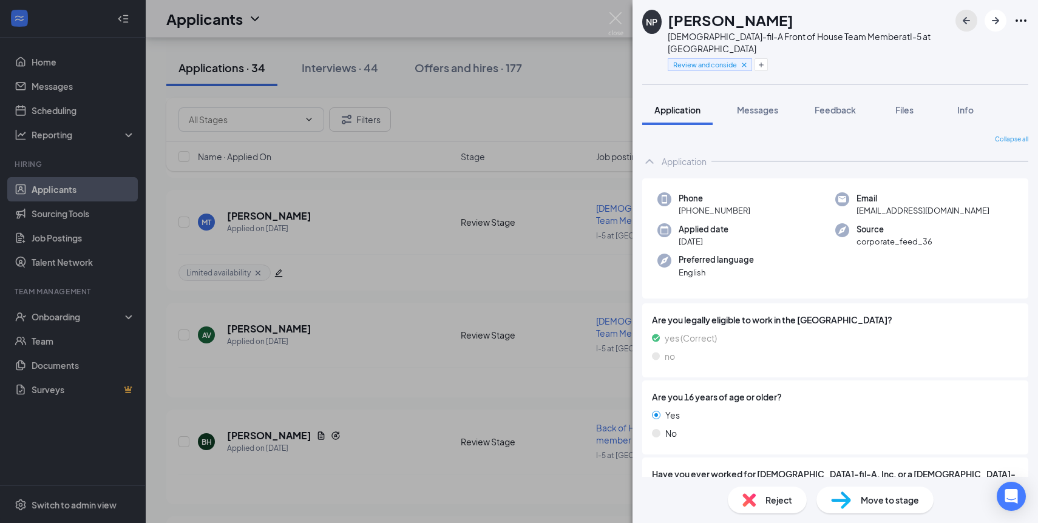
click at [967, 13] on button "button" at bounding box center [967, 21] width 22 height 22
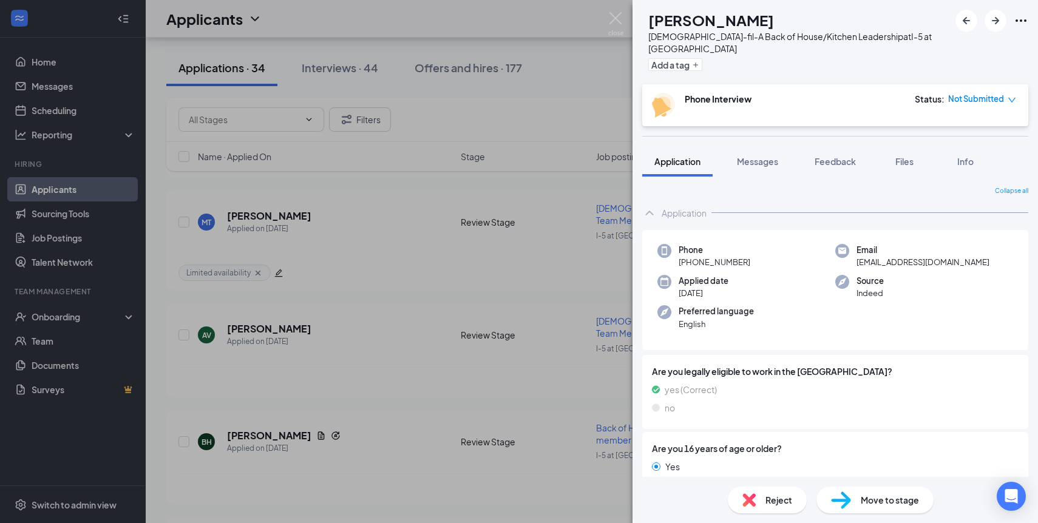
click at [417, 257] on div "CH [PERSON_NAME][DEMOGRAPHIC_DATA]-fil-A Back of House/Kitchen Leadership at I-…" at bounding box center [519, 261] width 1038 height 523
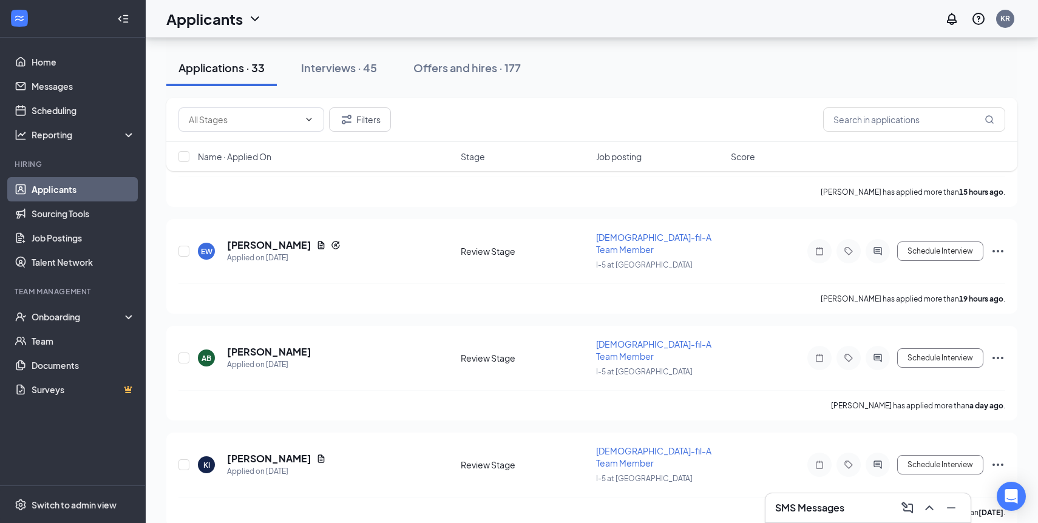
scroll to position [230, 0]
click at [279, 452] on h5 "[PERSON_NAME]" at bounding box center [269, 458] width 84 height 13
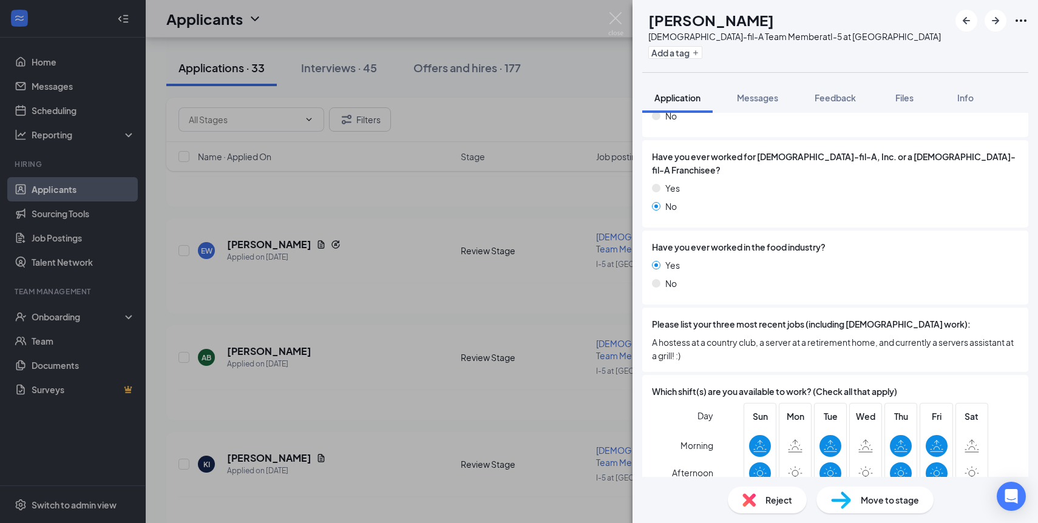
scroll to position [608, 0]
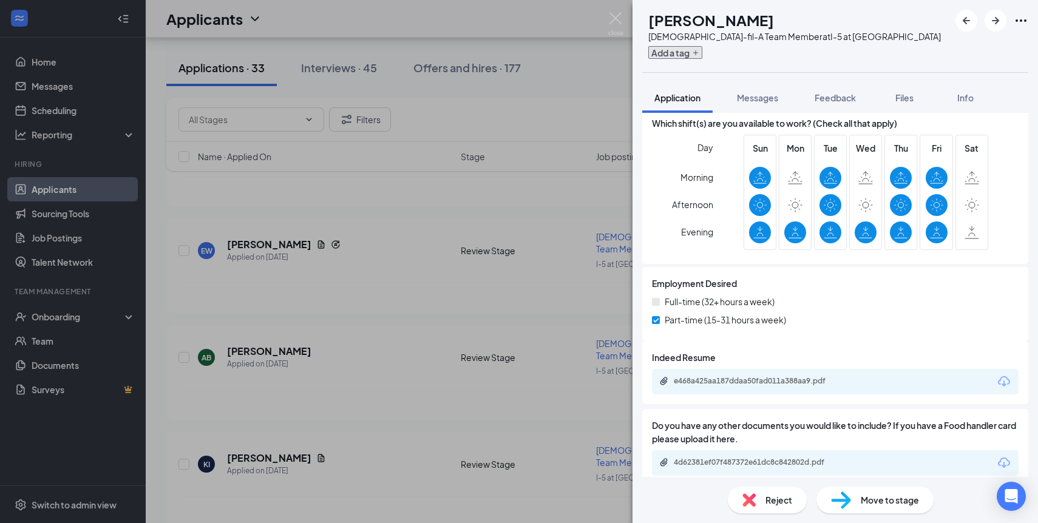
click at [698, 54] on icon "Plus" at bounding box center [695, 52] width 5 height 5
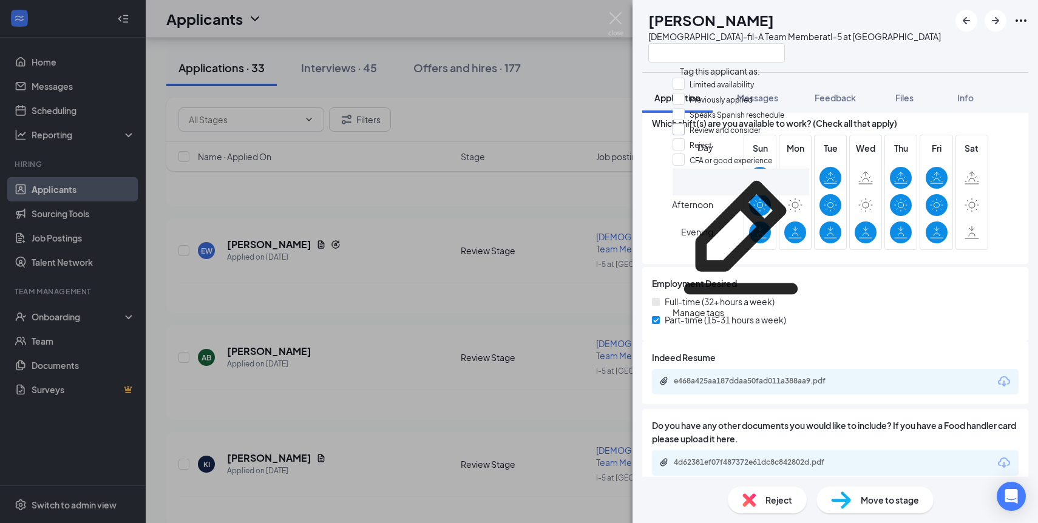
click at [723, 137] on input "Review and consider" at bounding box center [717, 129] width 88 height 13
checkbox input "true"
click at [939, 44] on div "KI [PERSON_NAME] [DEMOGRAPHIC_DATA]-fil-A Team Member at I-5 at [GEOGRAPHIC_DAT…" at bounding box center [836, 36] width 406 height 72
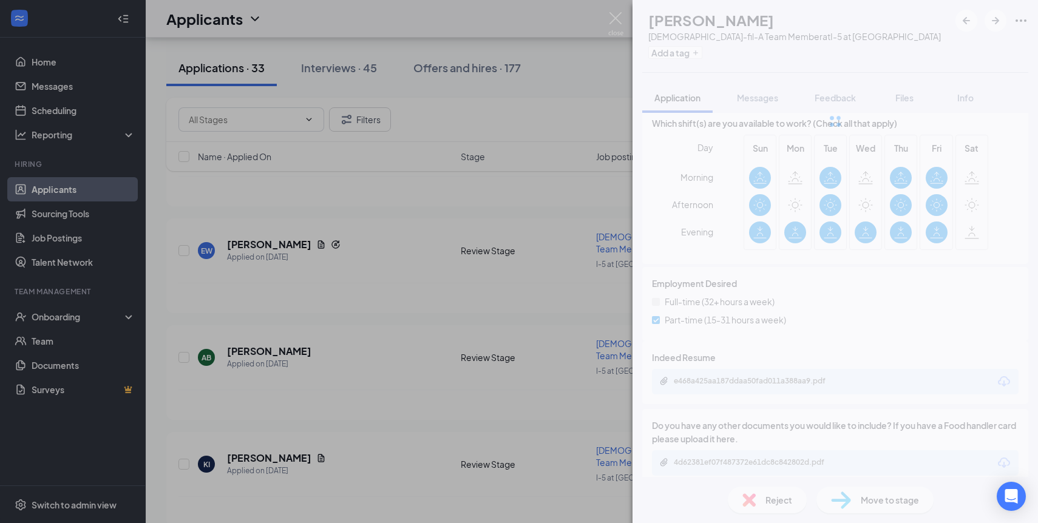
scroll to position [603, 0]
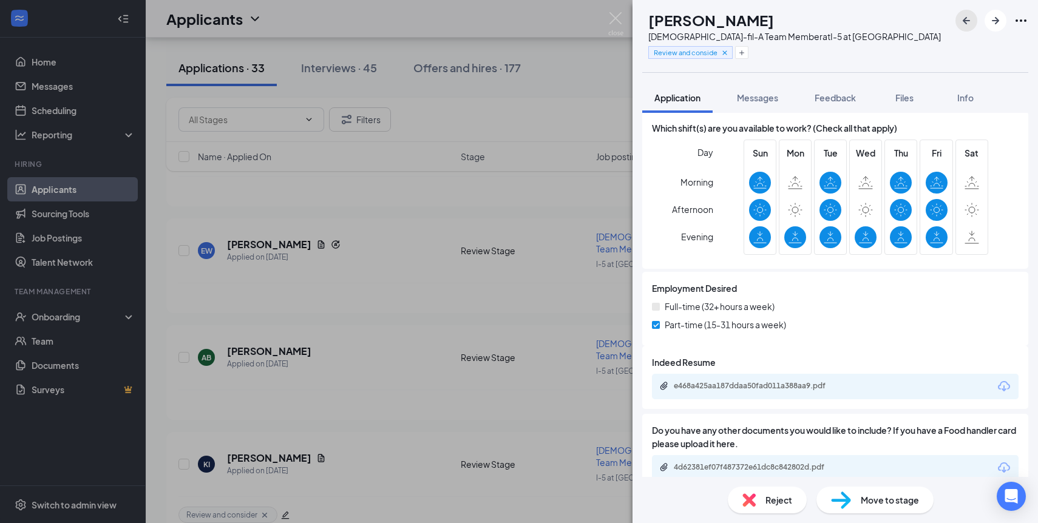
click at [967, 24] on icon "ArrowLeftNew" at bounding box center [966, 20] width 7 height 7
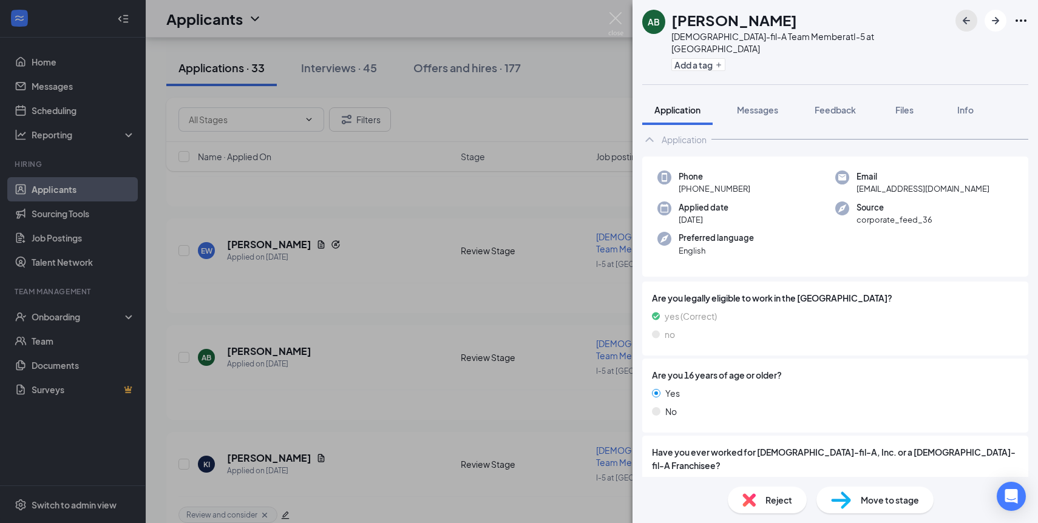
scroll to position [19, 0]
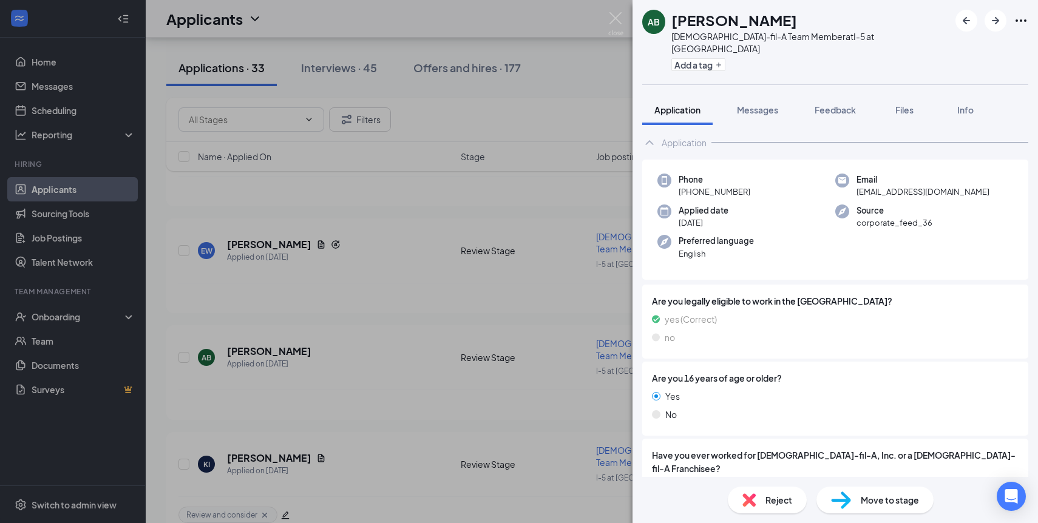
click at [873, 495] on span "Move to stage" at bounding box center [890, 500] width 58 height 13
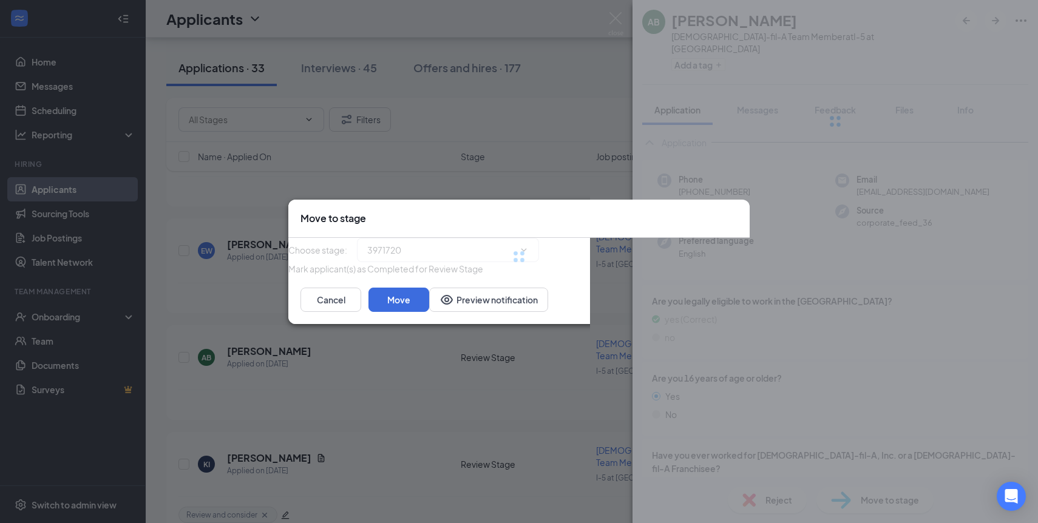
type input "Phone Interview (next stage)"
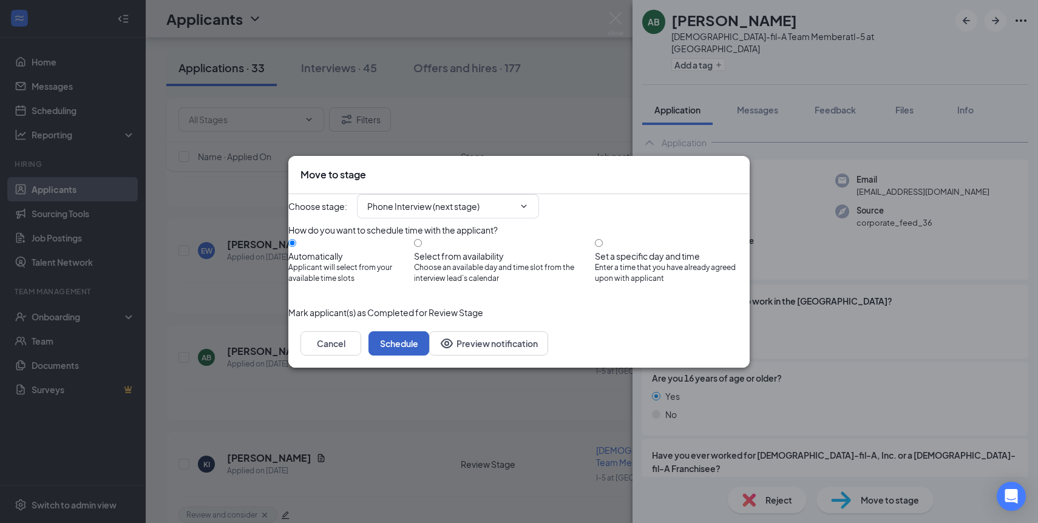
click at [429, 356] on button "Schedule" at bounding box center [399, 344] width 61 height 24
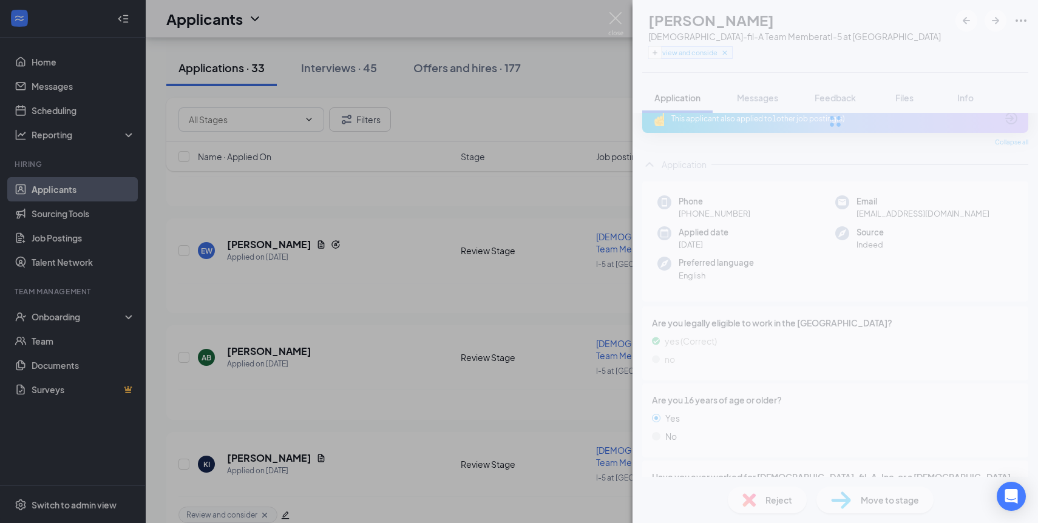
scroll to position [53, 0]
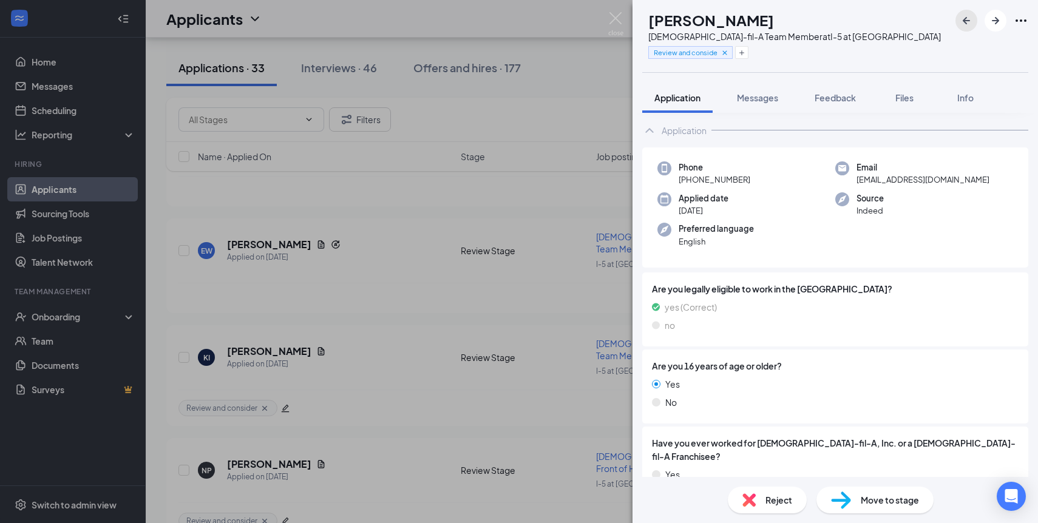
click at [964, 23] on icon "ArrowLeftNew" at bounding box center [966, 20] width 15 height 15
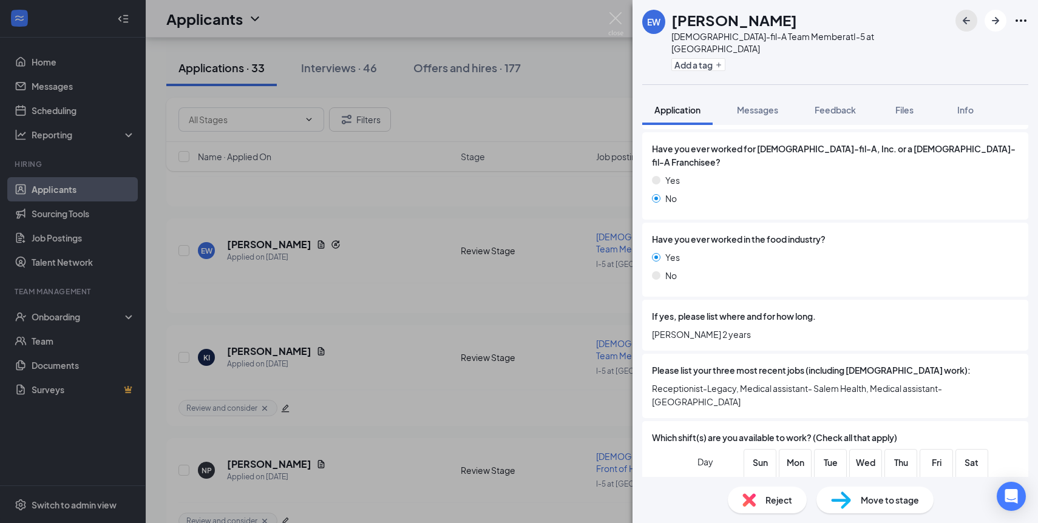
scroll to position [363, 0]
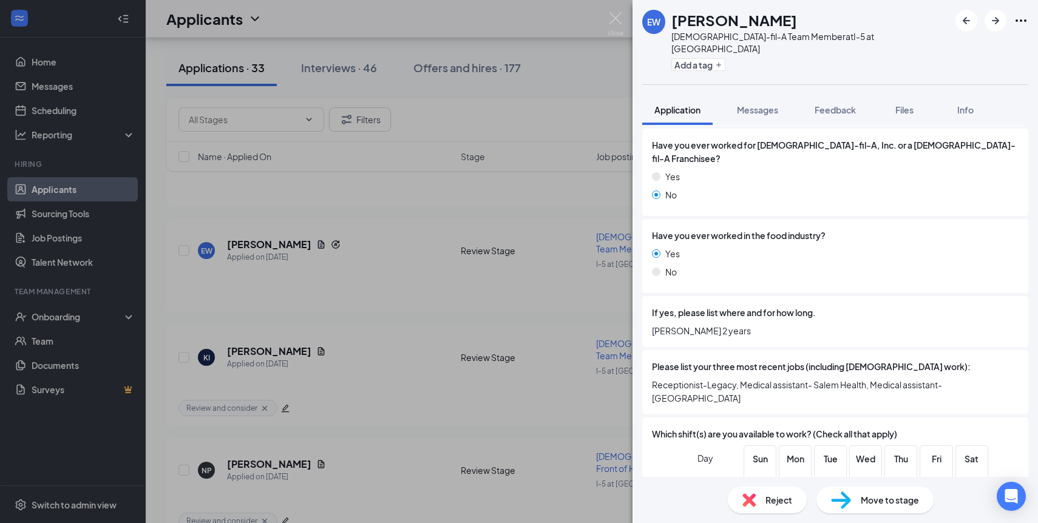
click at [878, 500] on span "Move to stage" at bounding box center [890, 500] width 58 height 13
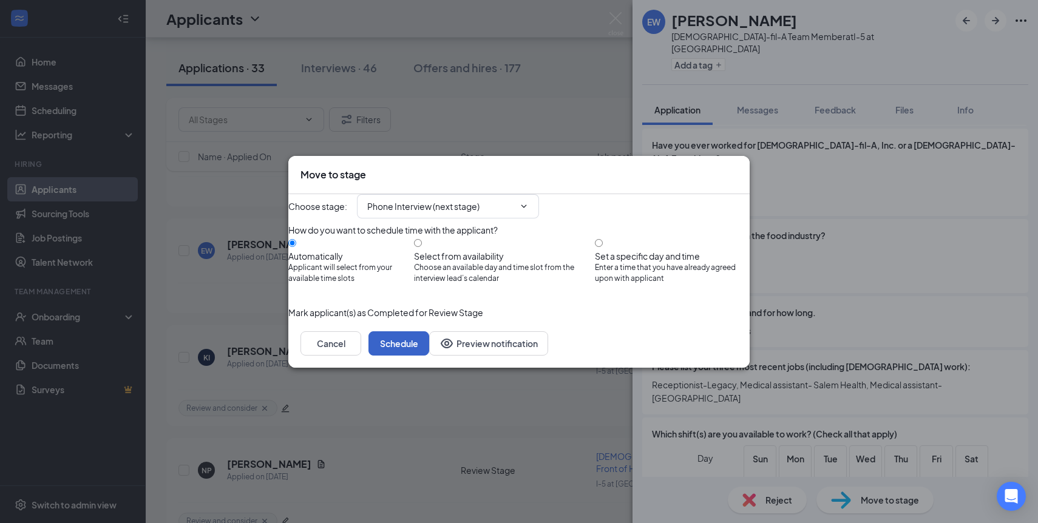
click at [429, 356] on button "Schedule" at bounding box center [399, 344] width 61 height 24
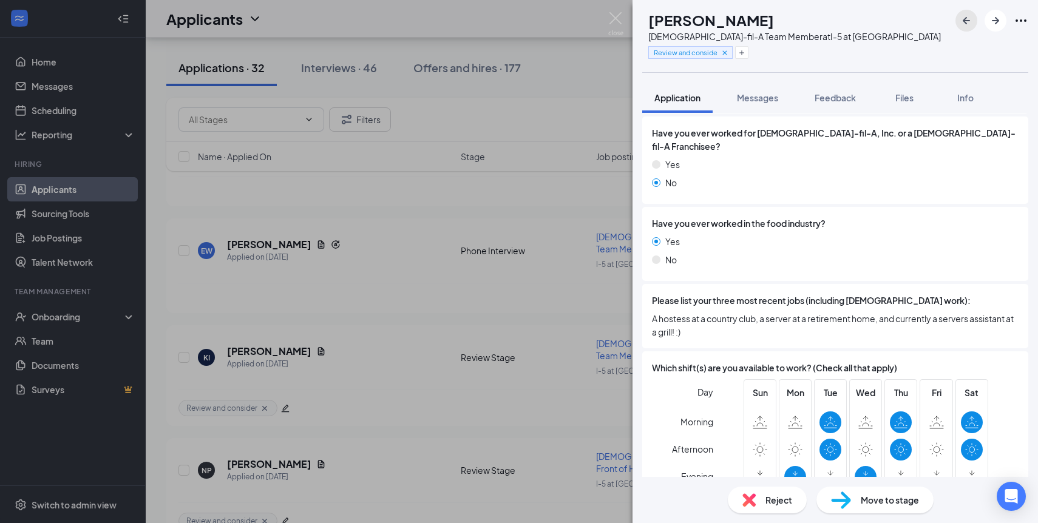
click at [964, 17] on icon "ArrowLeftNew" at bounding box center [966, 20] width 15 height 15
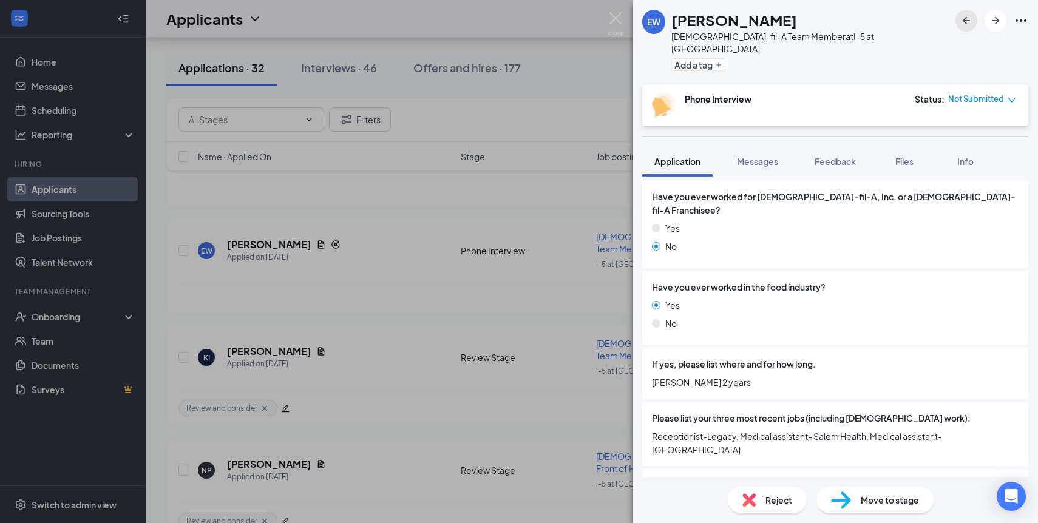
click at [964, 17] on icon "ArrowLeftNew" at bounding box center [966, 20] width 15 height 15
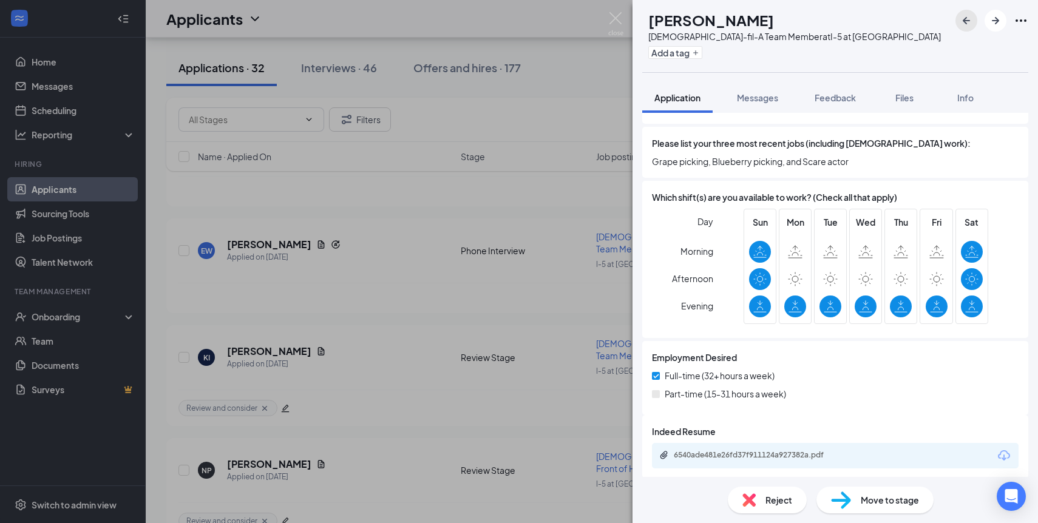
scroll to position [560, 0]
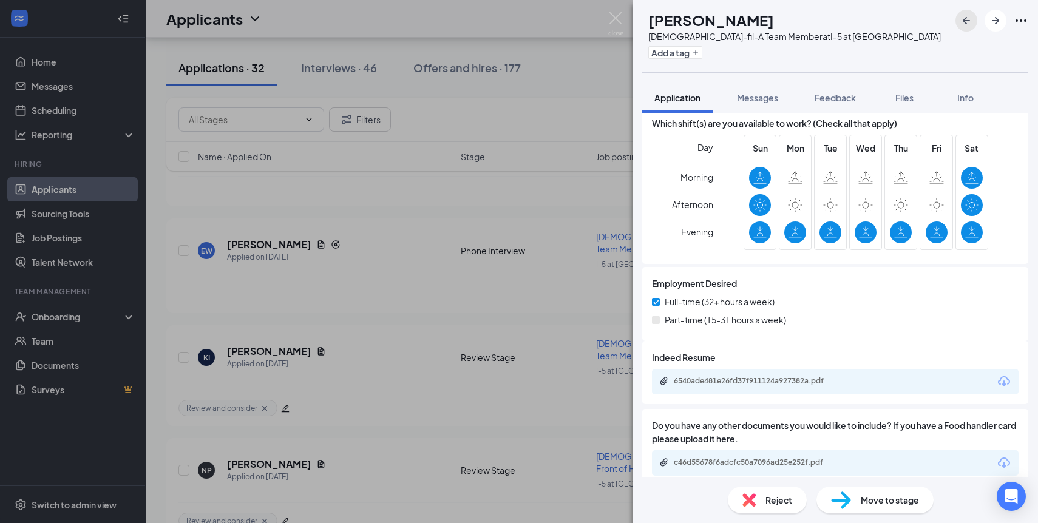
click at [963, 19] on icon "ArrowLeftNew" at bounding box center [966, 20] width 15 height 15
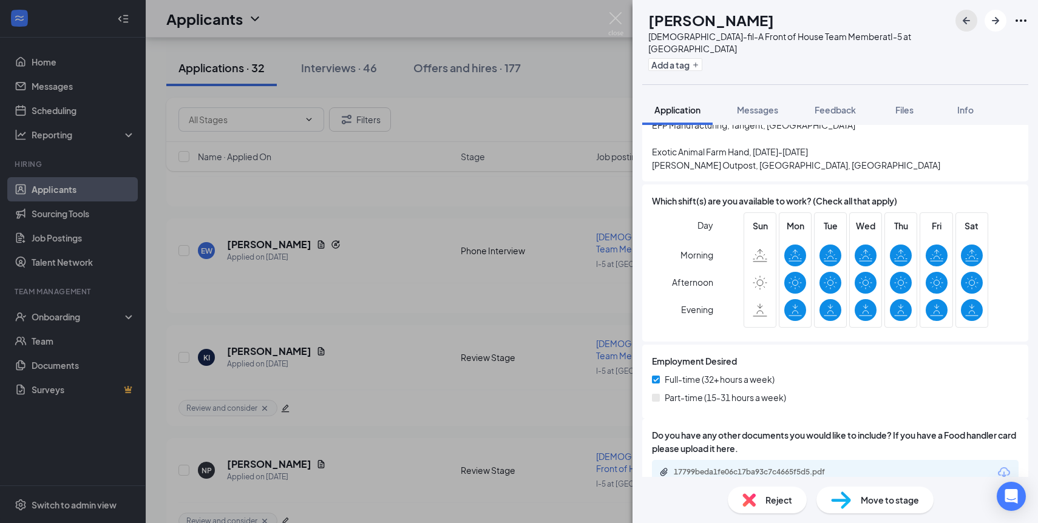
scroll to position [735, 0]
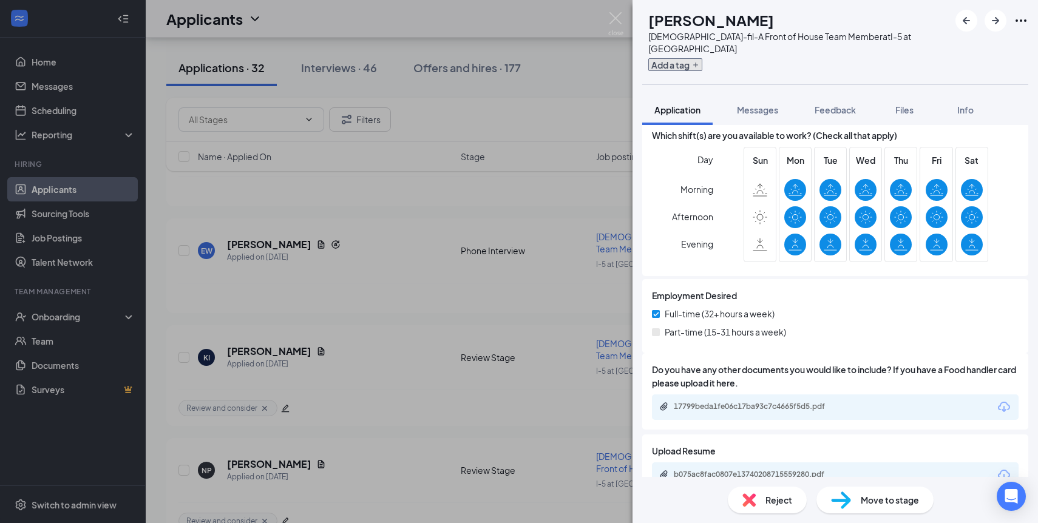
click at [701, 58] on button "Add a tag" at bounding box center [676, 64] width 54 height 13
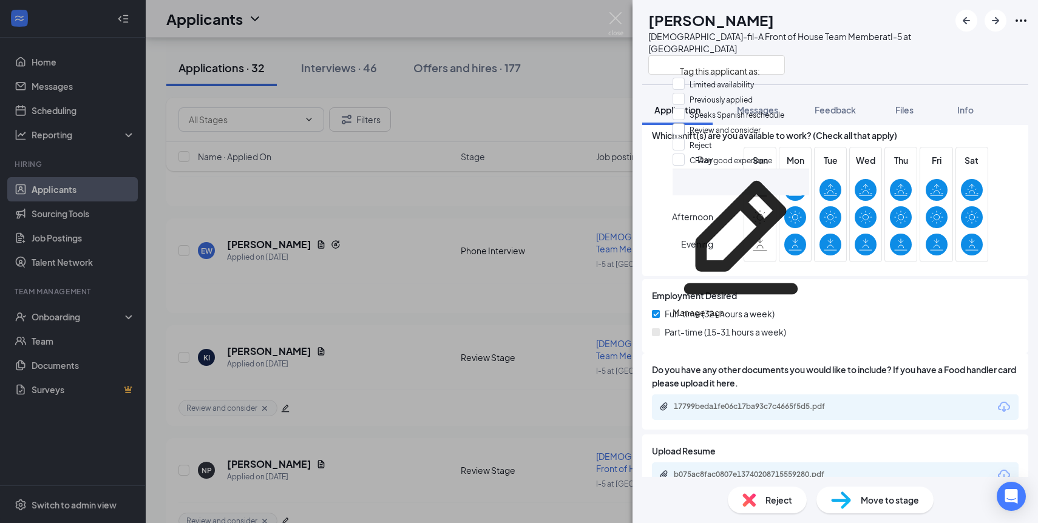
click at [713, 137] on input "Review and consider" at bounding box center [717, 129] width 88 height 13
checkbox input "true"
click at [950, 45] on div "SR [PERSON_NAME][DEMOGRAPHIC_DATA]-fil-A Front of House Team Member at I-5 at […" at bounding box center [836, 42] width 406 height 84
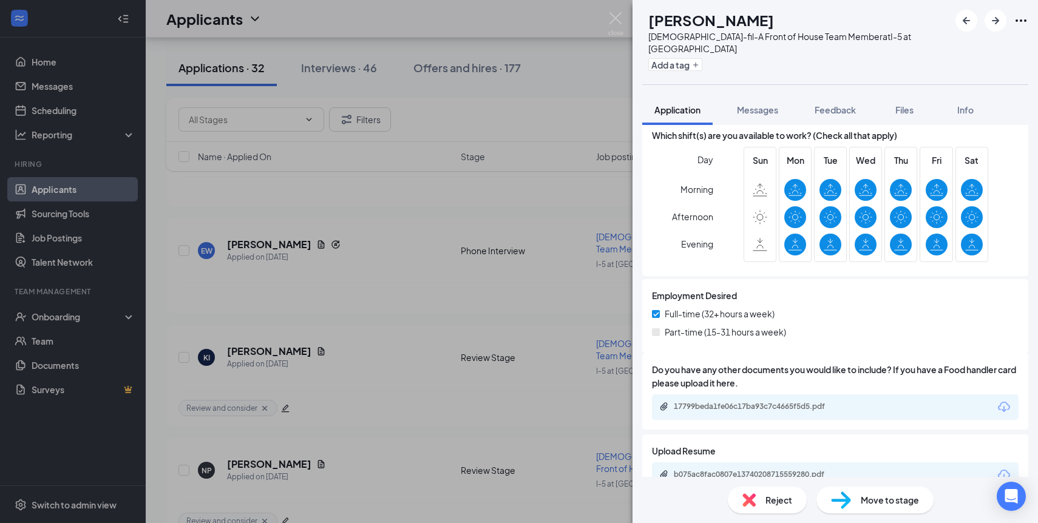
scroll to position [730, 0]
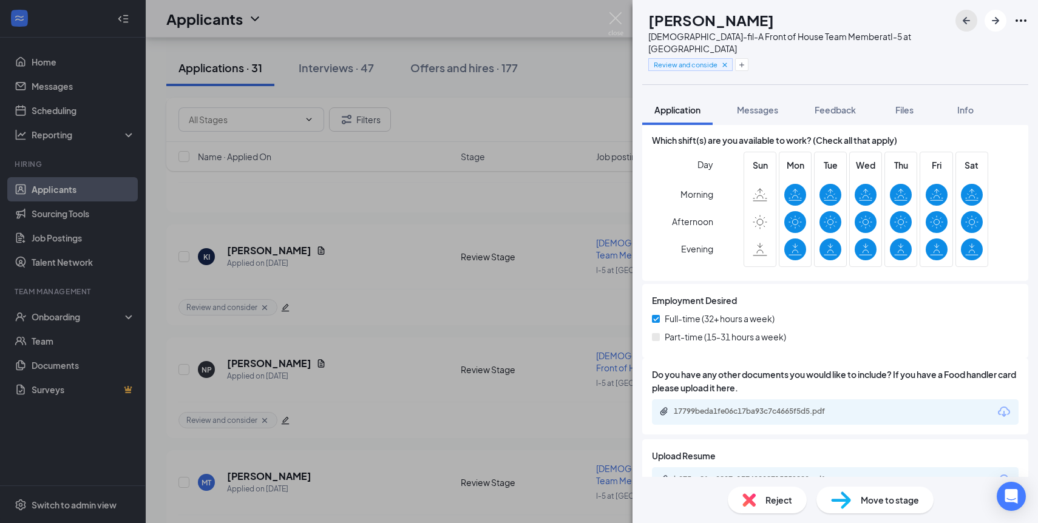
click at [967, 22] on icon "ArrowLeftNew" at bounding box center [966, 20] width 15 height 15
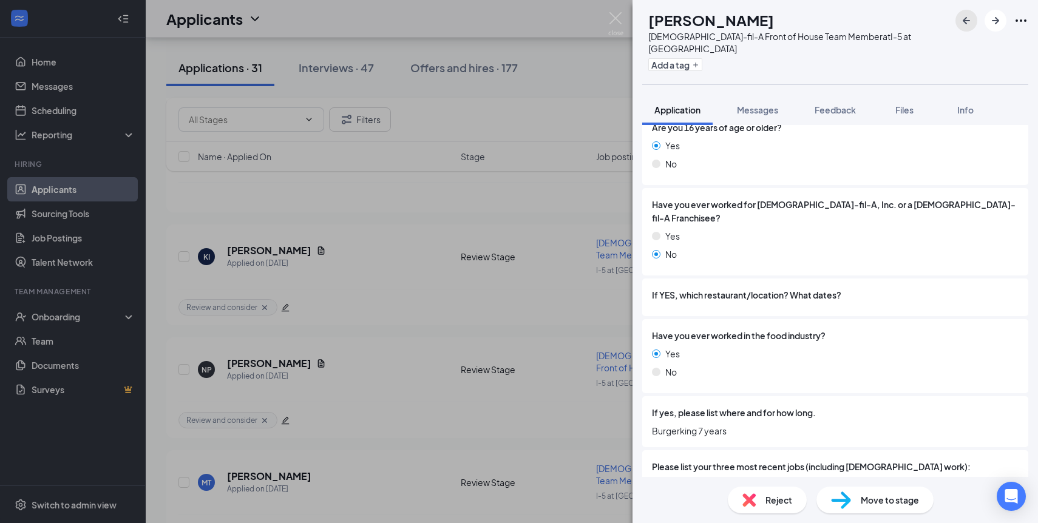
scroll to position [519, 0]
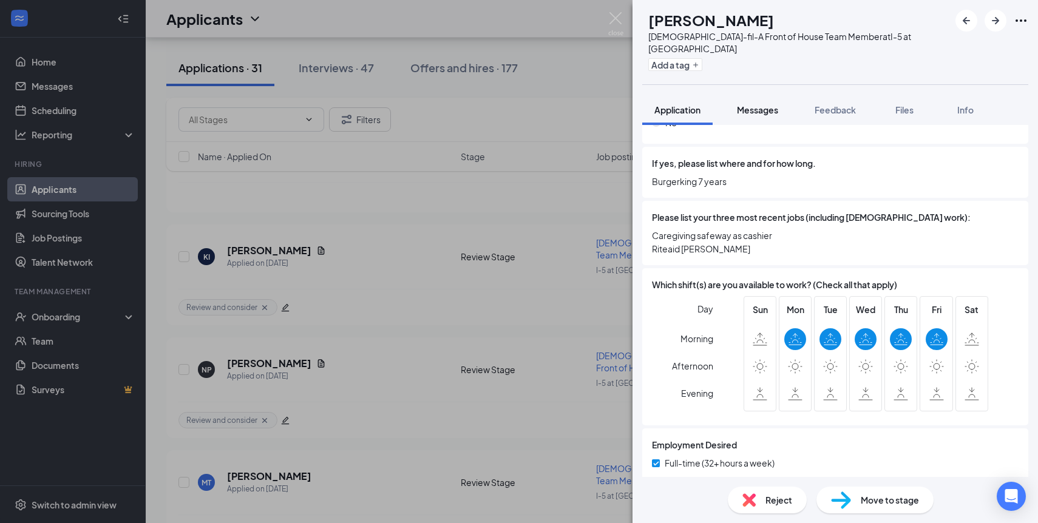
click at [768, 104] on span "Messages" at bounding box center [757, 109] width 41 height 11
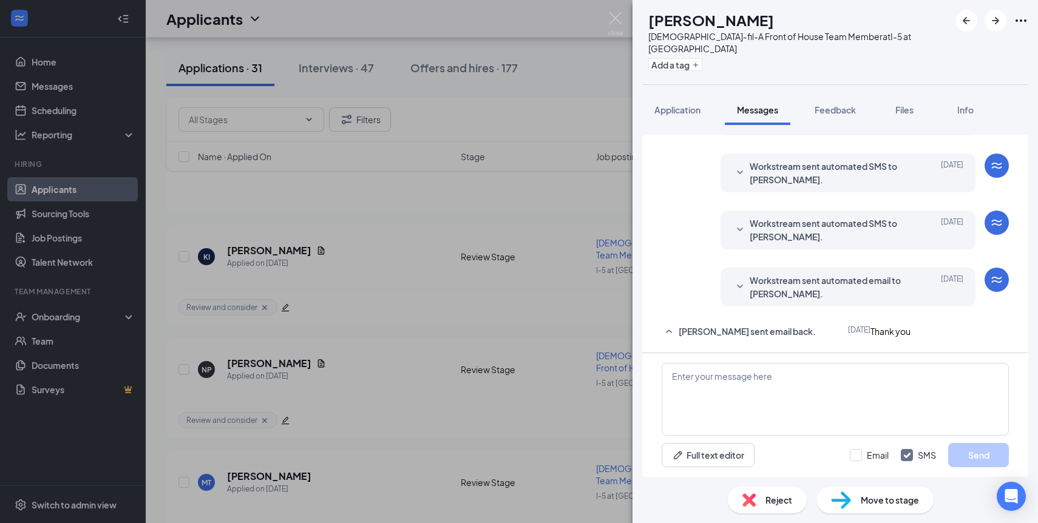
scroll to position [99, 0]
click at [766, 274] on span "Workstream sent automated email to [PERSON_NAME]." at bounding box center [829, 287] width 159 height 27
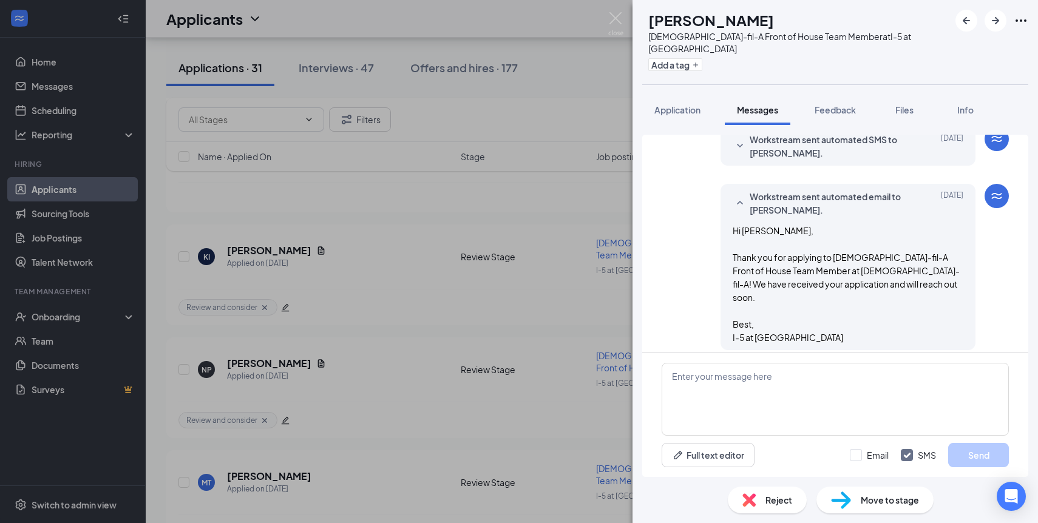
scroll to position [160, 0]
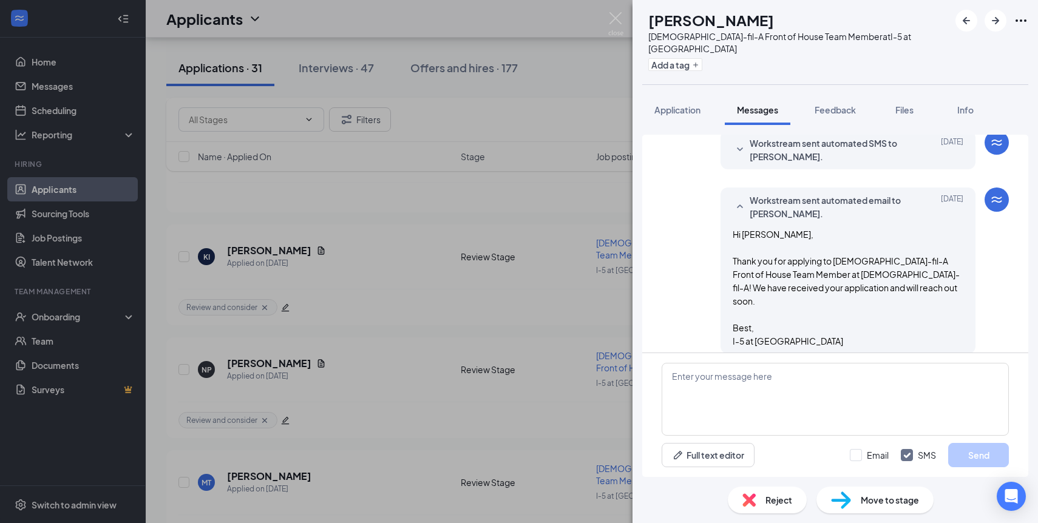
click at [769, 64] on div "RR [PERSON_NAME][DEMOGRAPHIC_DATA]-fil-A Front of House Team Member at I-5 at […" at bounding box center [836, 42] width 406 height 84
click at [967, 24] on icon "ArrowLeftNew" at bounding box center [966, 20] width 7 height 7
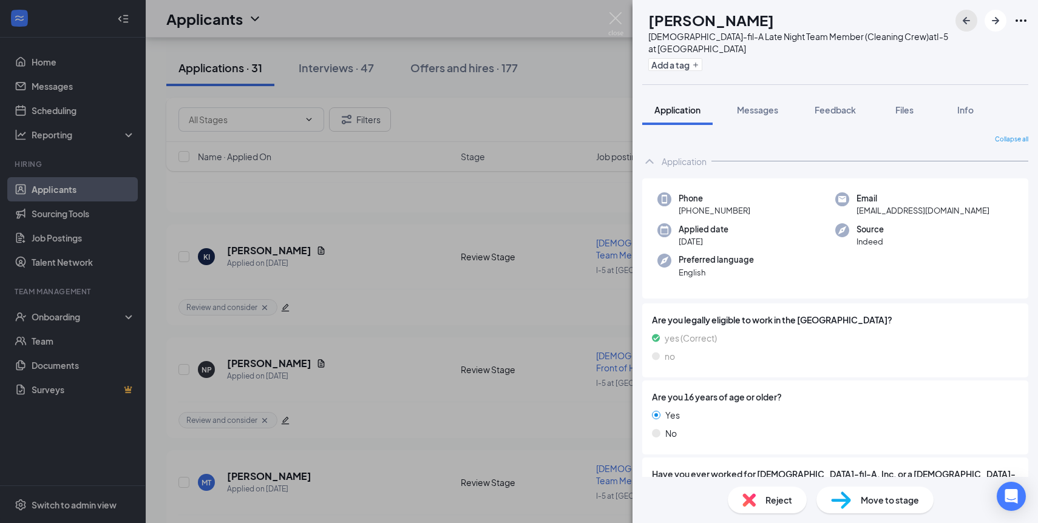
click at [967, 24] on icon "ArrowLeftNew" at bounding box center [966, 20] width 7 height 7
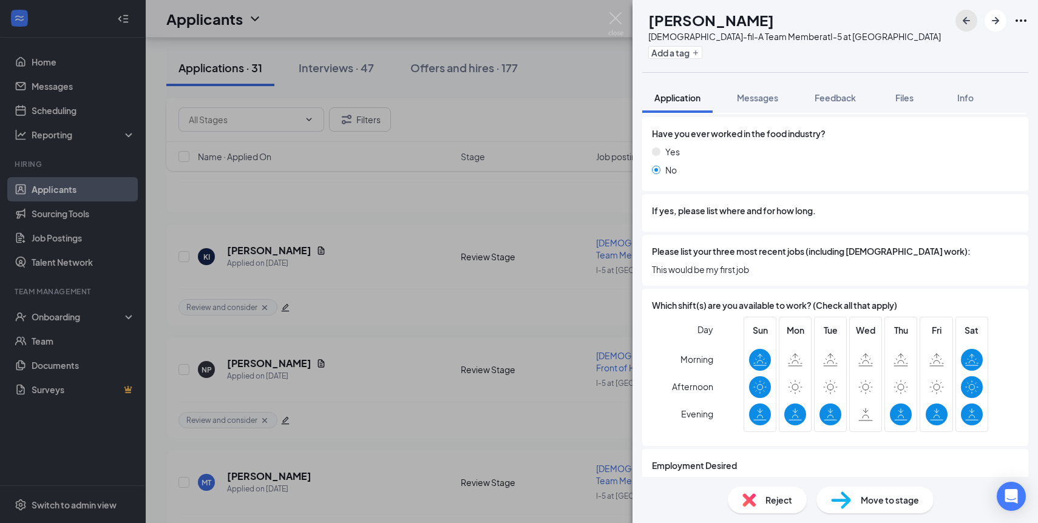
scroll to position [462, 0]
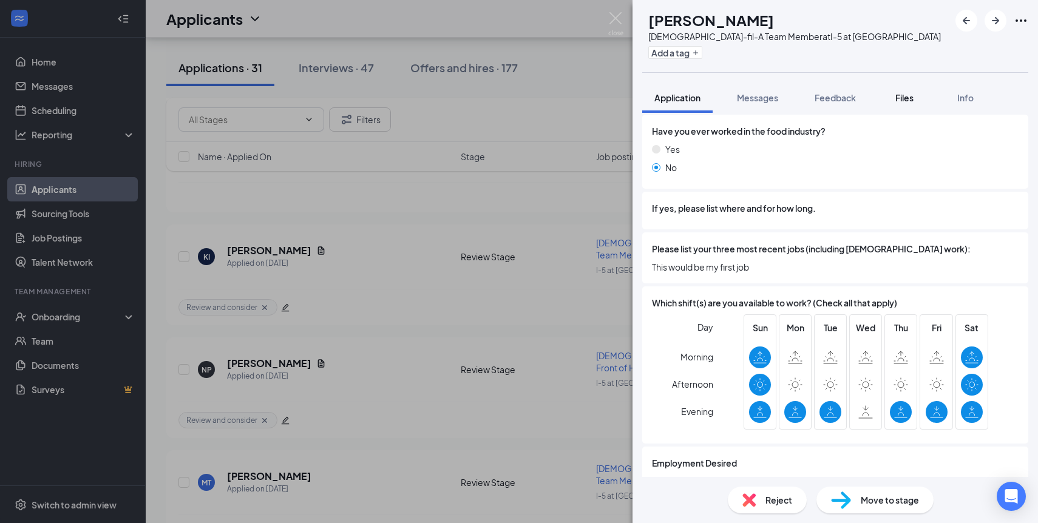
click at [910, 97] on span "Files" at bounding box center [905, 97] width 18 height 11
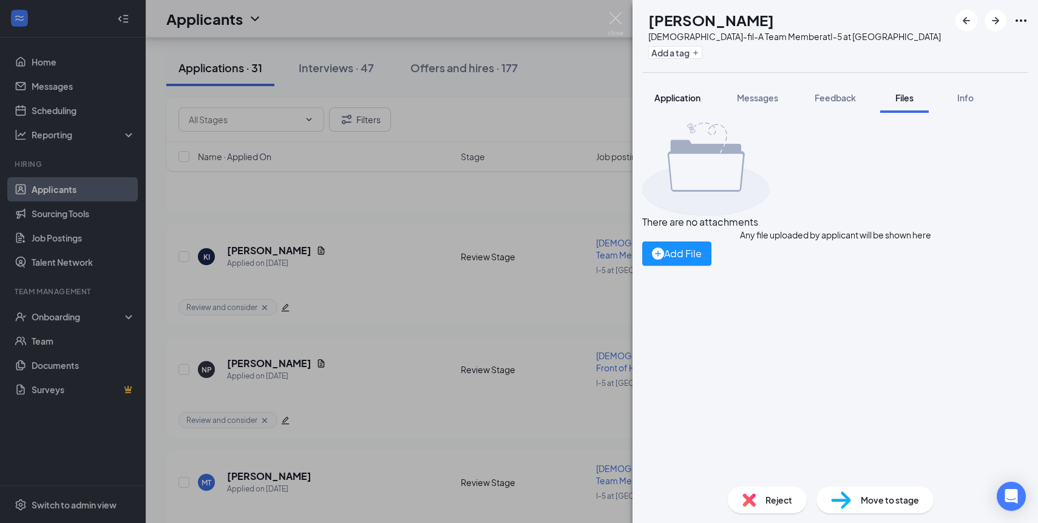
click at [659, 95] on span "Application" at bounding box center [678, 97] width 46 height 11
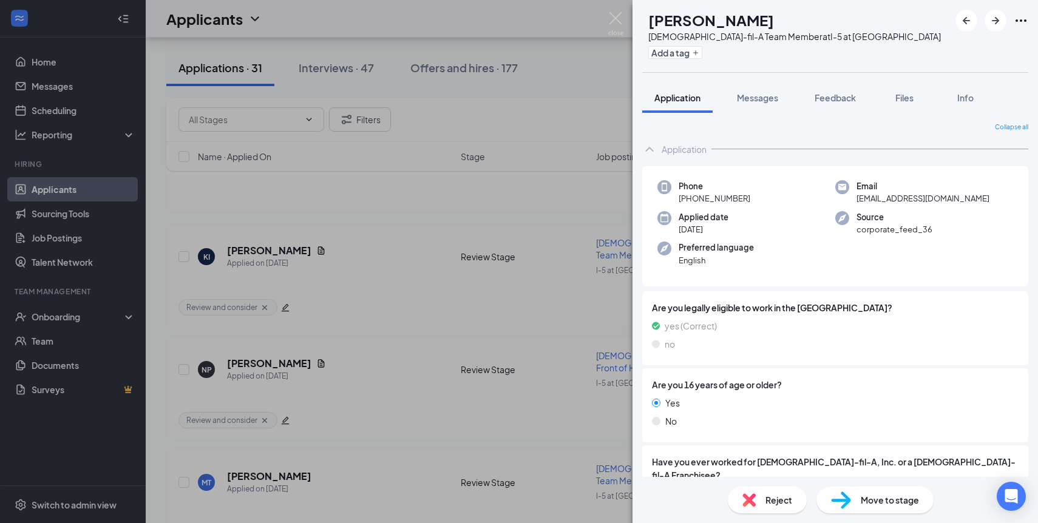
click at [756, 501] on div "Reject" at bounding box center [767, 500] width 79 height 27
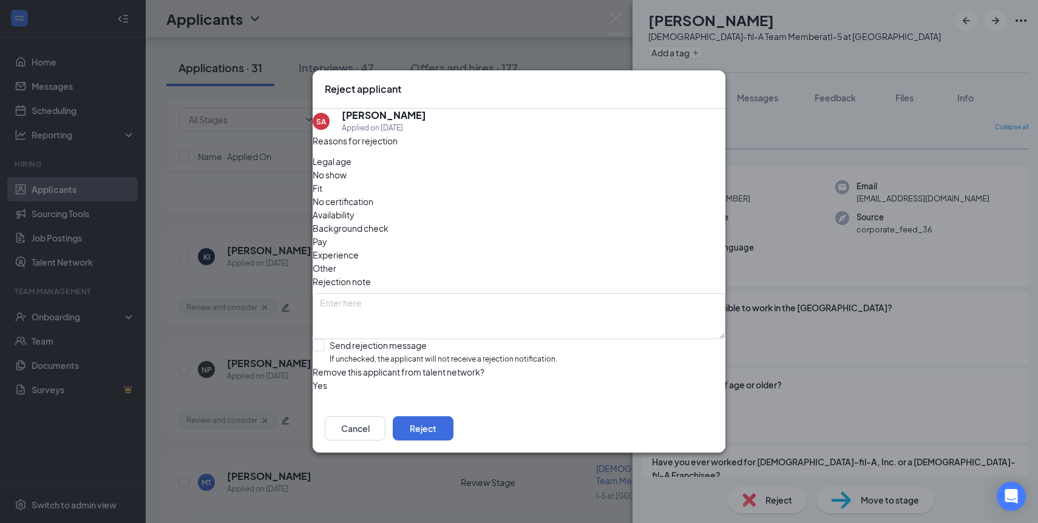
click at [355, 208] on span "Availability" at bounding box center [334, 214] width 42 height 13
click at [438, 293] on textarea at bounding box center [519, 316] width 413 height 46
click at [333, 339] on input "Send rejection message If unchecked, the applicant will not receive a rejection…" at bounding box center [435, 352] width 245 height 26
checkbox input "true"
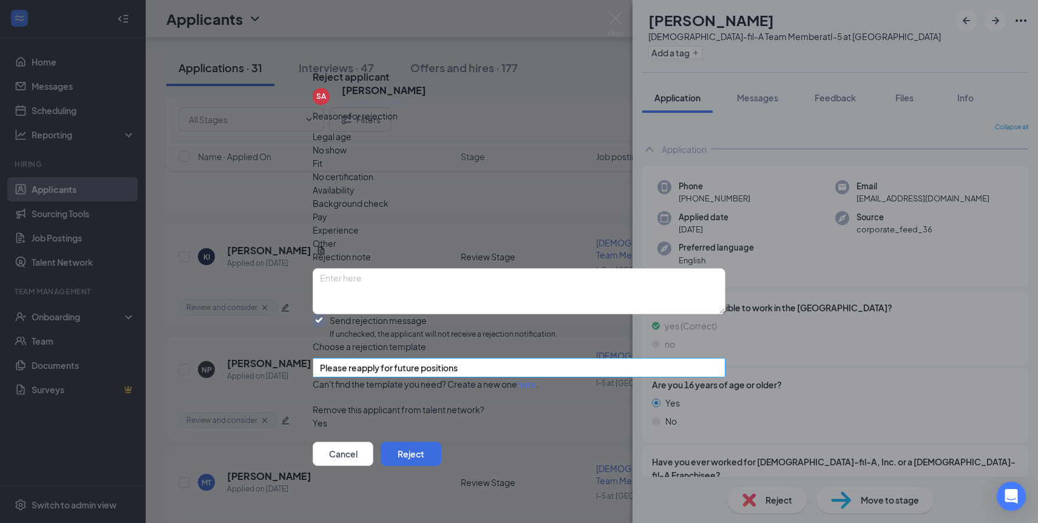
click at [404, 359] on span "Please reapply for future positions" at bounding box center [389, 368] width 138 height 18
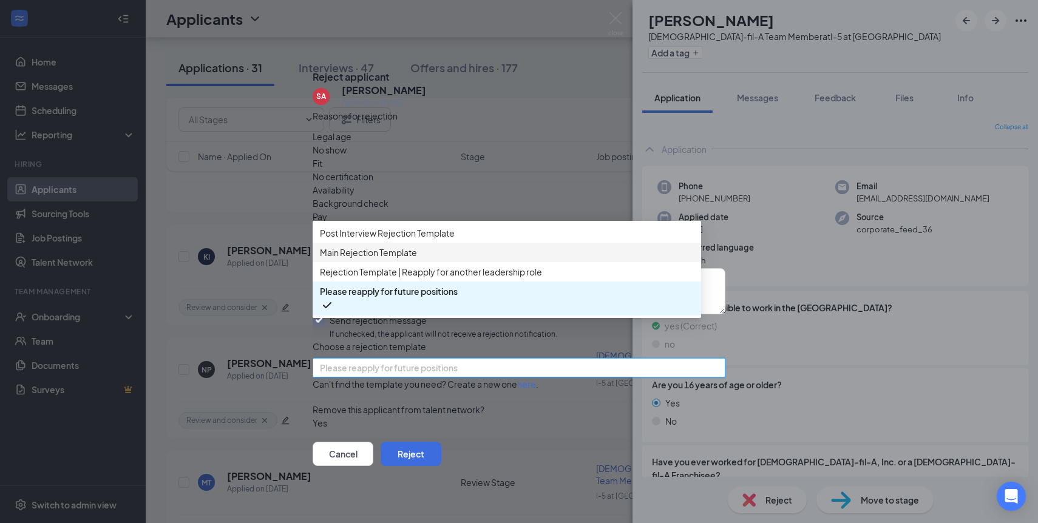
click at [409, 259] on span "Main Rejection Template" at bounding box center [368, 252] width 97 height 13
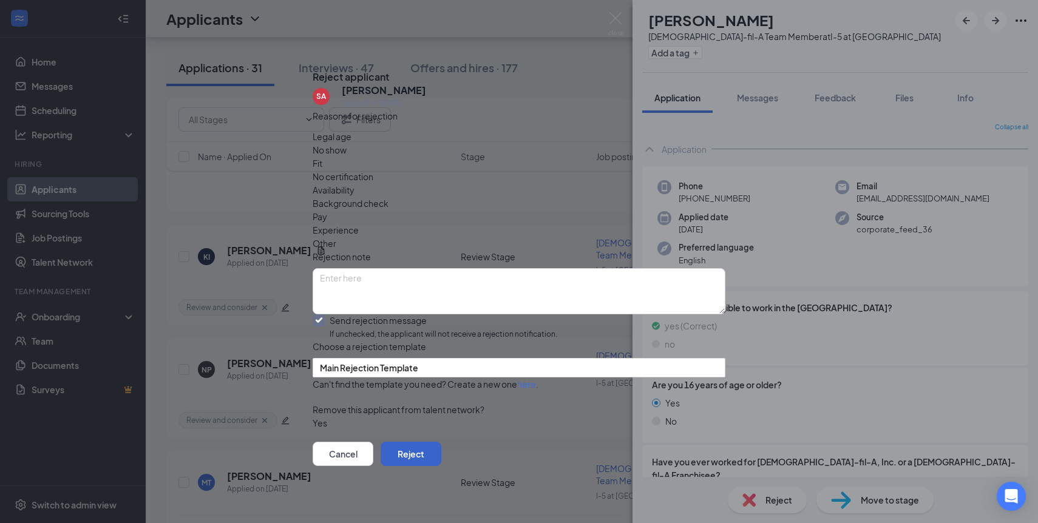
click at [441, 457] on button "Reject" at bounding box center [411, 454] width 61 height 24
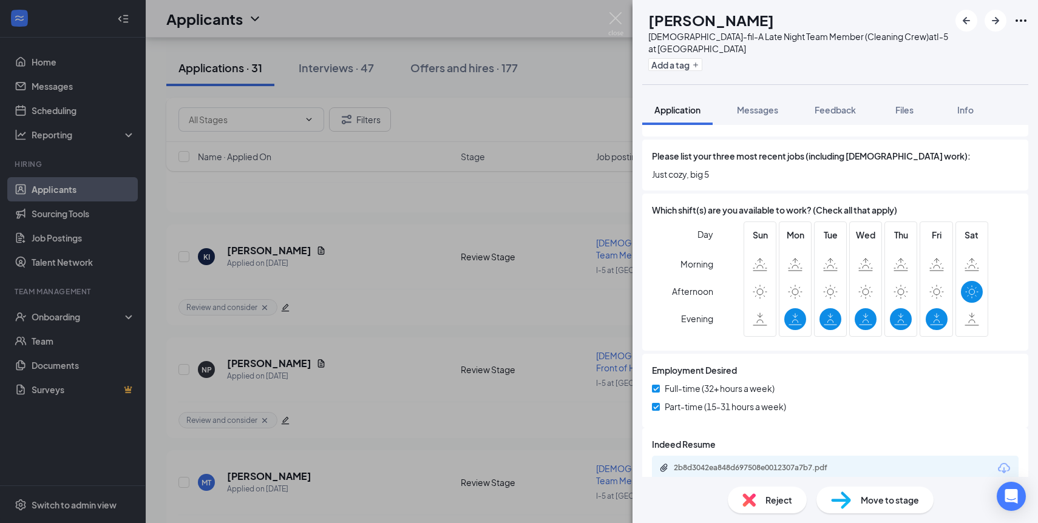
scroll to position [491, 0]
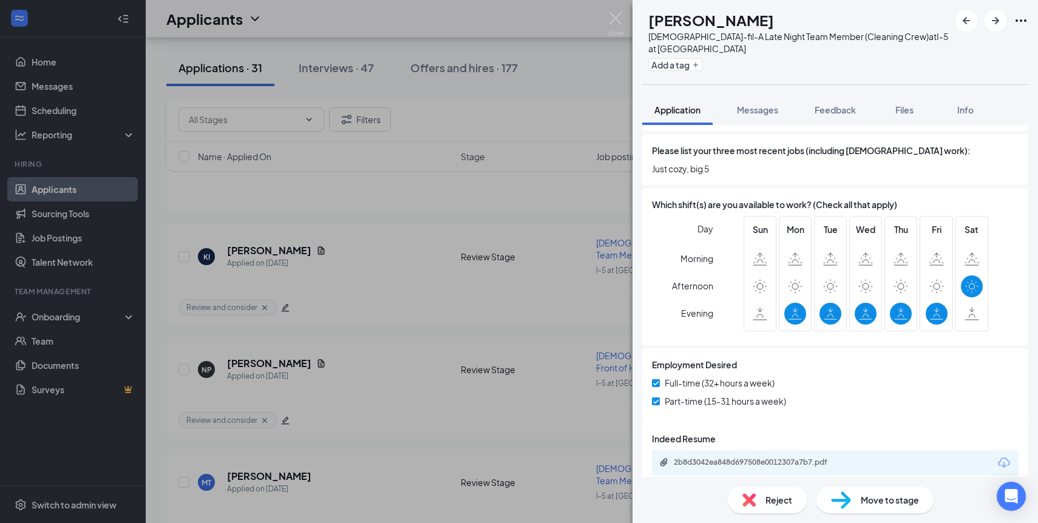
click at [777, 495] on span "Reject" at bounding box center [779, 500] width 27 height 13
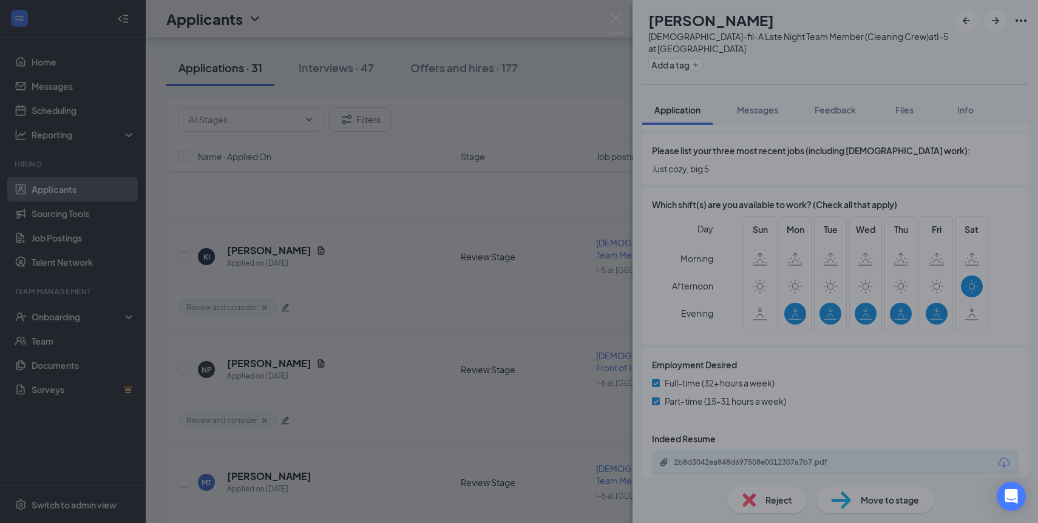
scroll to position [486, 0]
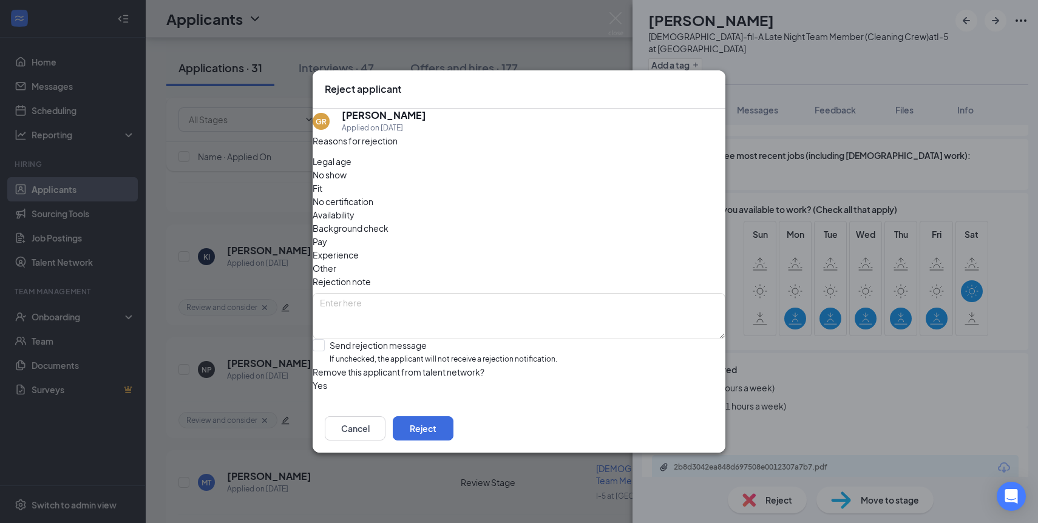
click at [713, 83] on icon "Cross" at bounding box center [713, 83] width 0 height 0
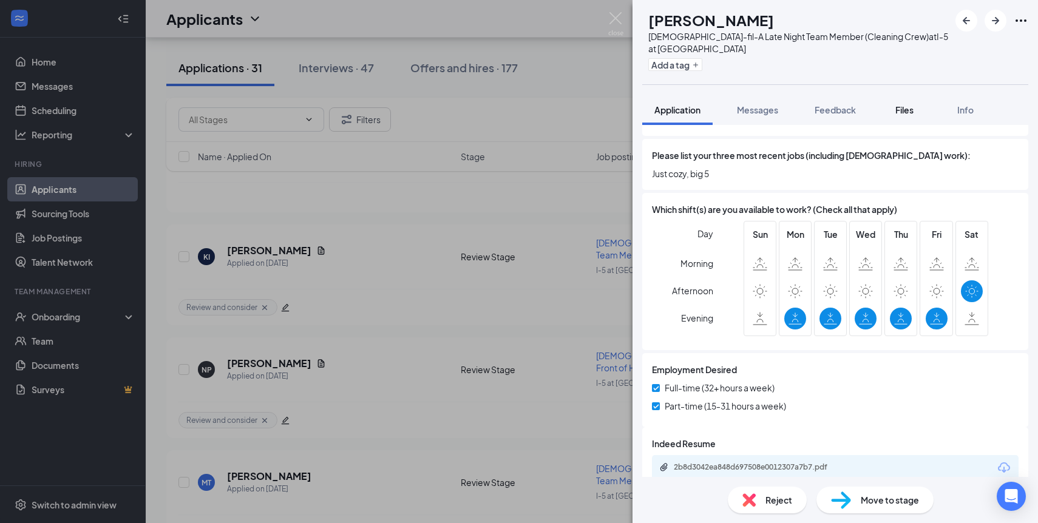
click at [887, 115] on button "Files" at bounding box center [904, 110] width 49 height 30
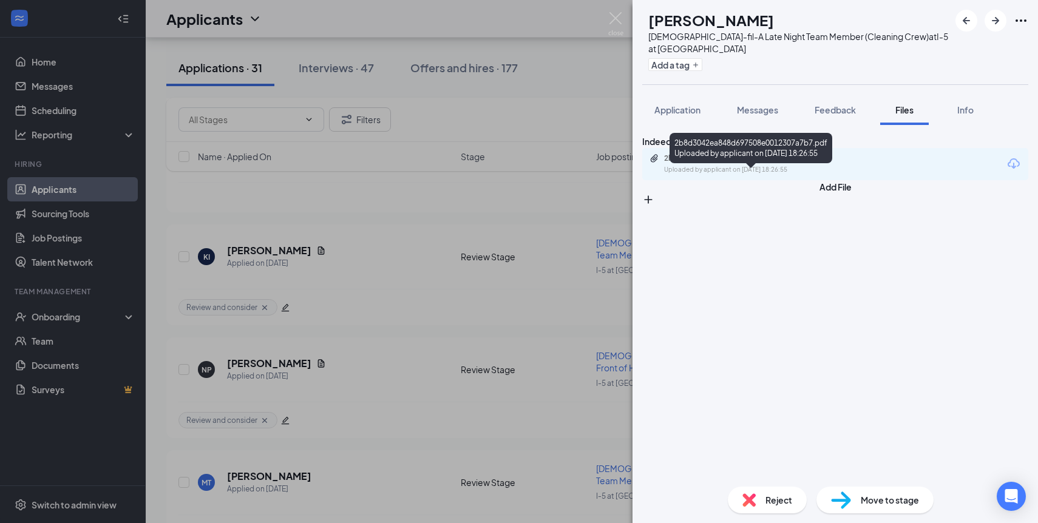
click at [793, 163] on div "2b8d3042ea848d697508e0012307a7b7.pdf" at bounding box center [749, 159] width 170 height 10
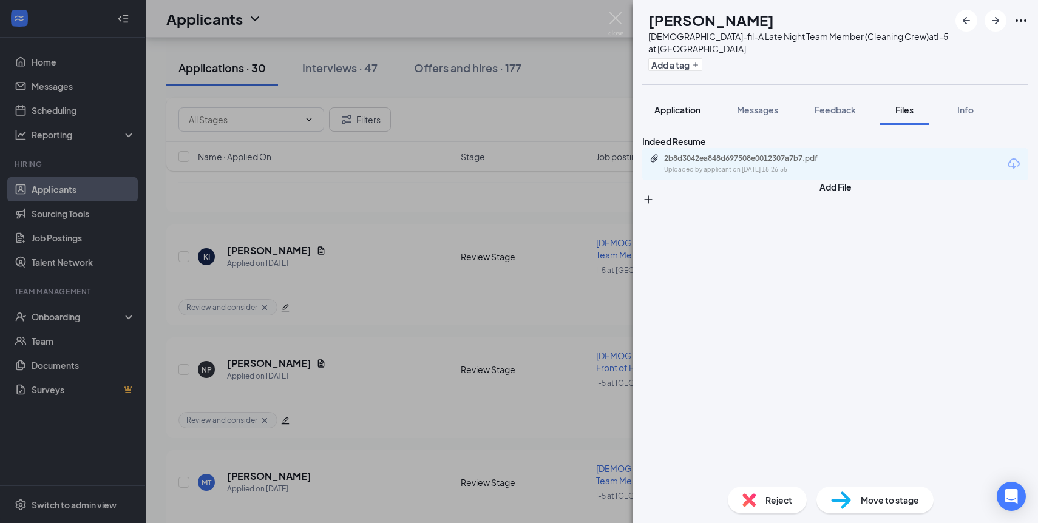
click at [699, 109] on span "Application" at bounding box center [678, 109] width 46 height 11
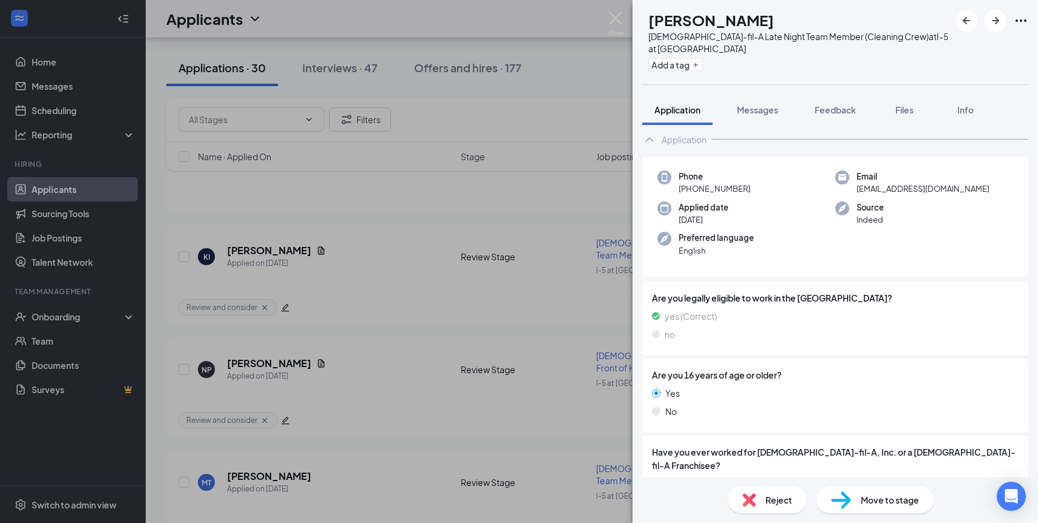
scroll to position [22, 0]
click at [963, 19] on icon "ArrowLeftNew" at bounding box center [966, 20] width 15 height 15
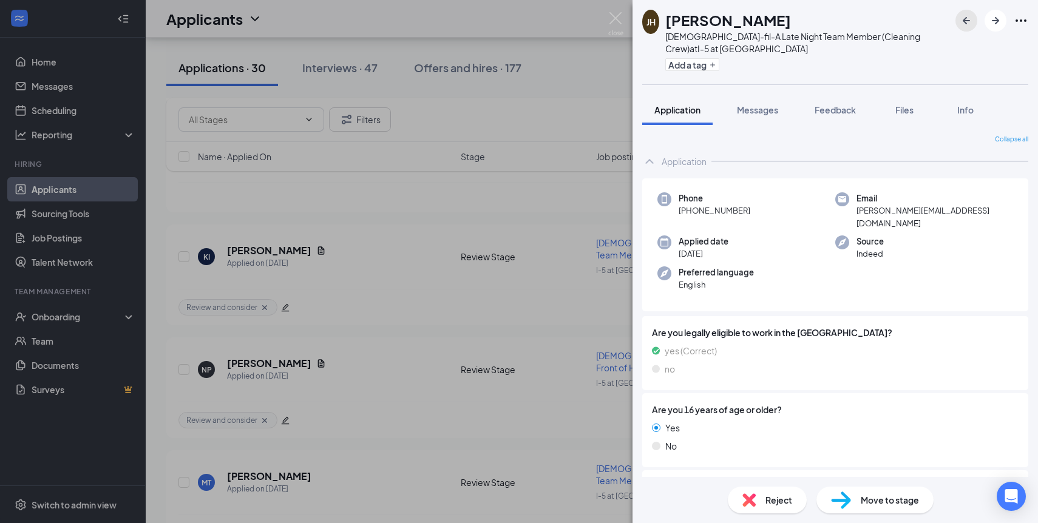
click at [963, 19] on icon "ArrowLeftNew" at bounding box center [966, 20] width 15 height 15
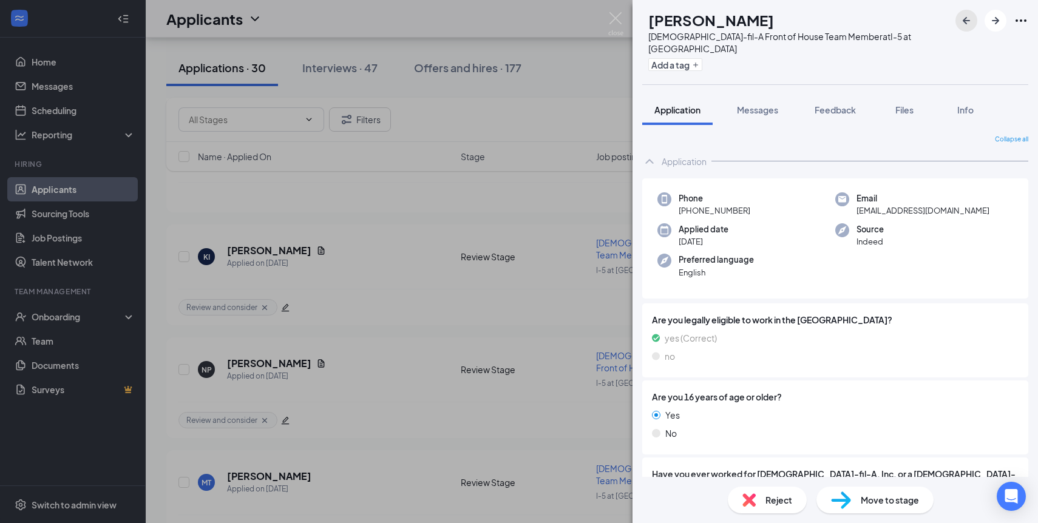
click at [964, 18] on icon "ArrowLeftNew" at bounding box center [966, 20] width 15 height 15
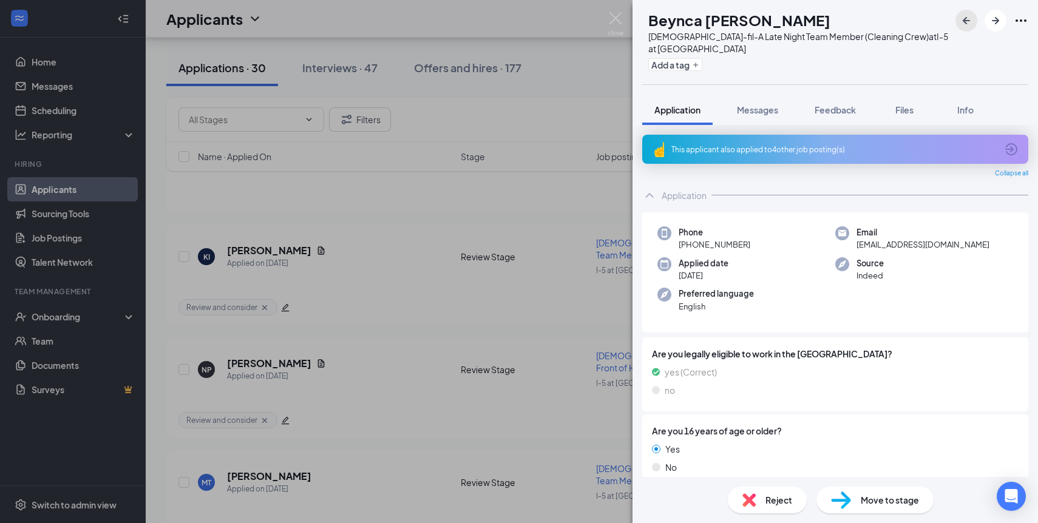
click at [964, 18] on icon "ArrowLeftNew" at bounding box center [966, 20] width 15 height 15
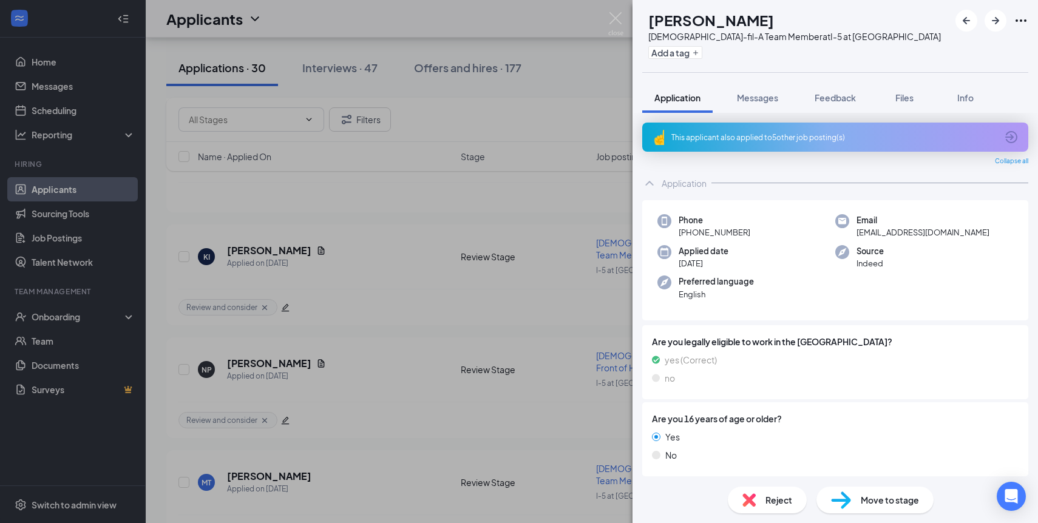
click at [1006, 137] on icon "ArrowCircle" at bounding box center [1012, 137] width 12 height 12
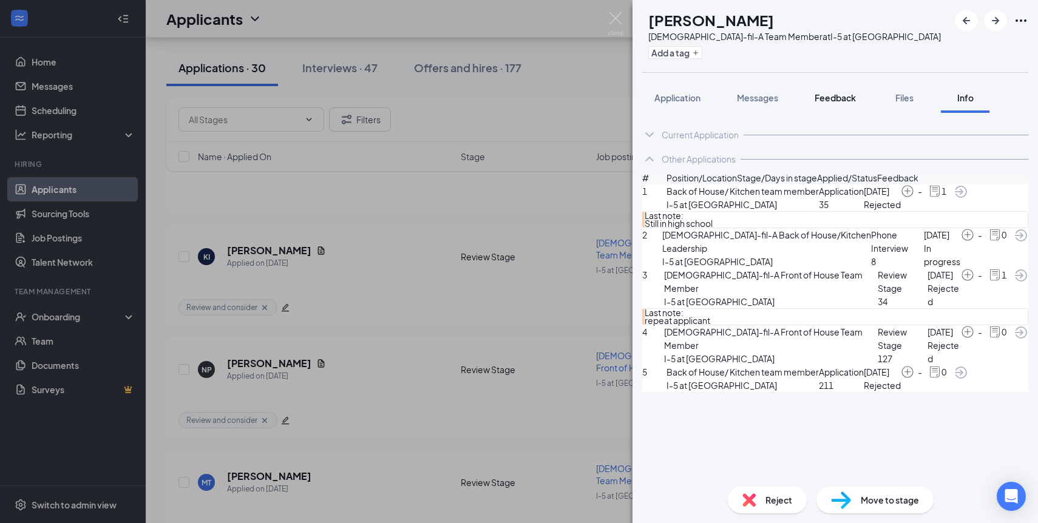
click at [831, 94] on span "Feedback" at bounding box center [835, 97] width 41 height 11
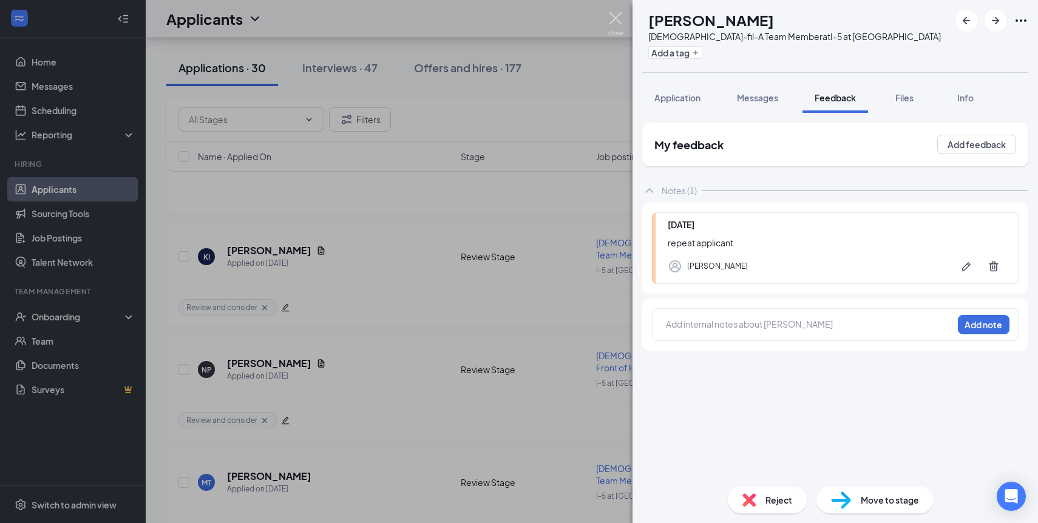
click at [616, 28] on img at bounding box center [615, 24] width 15 height 24
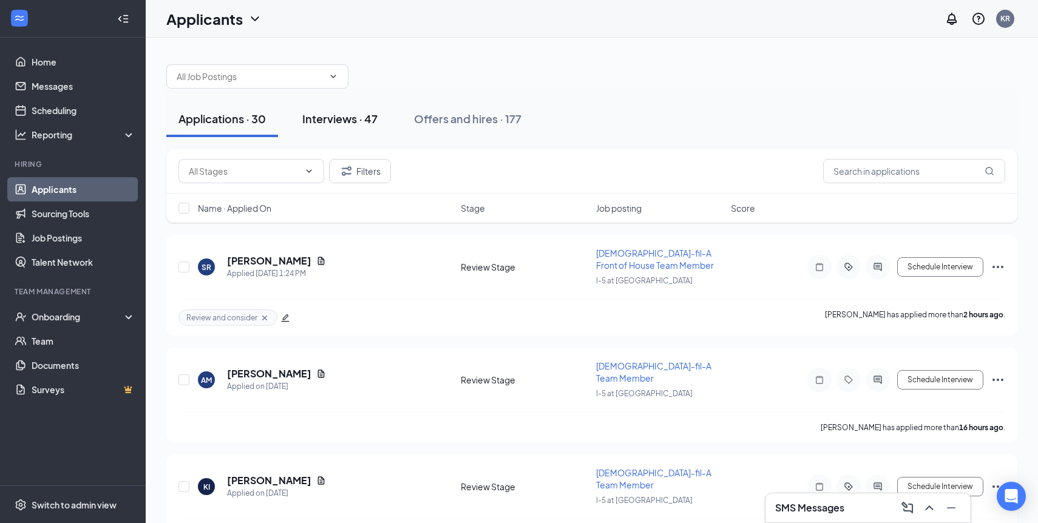
click at [361, 112] on div "Interviews · 47" at bounding box center [339, 118] width 75 height 15
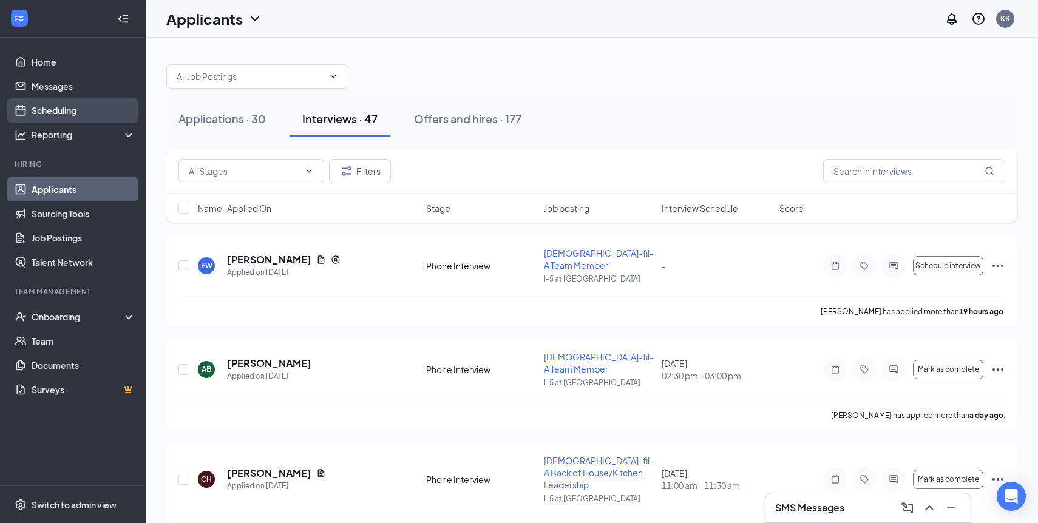
click at [67, 109] on link "Scheduling" at bounding box center [84, 110] width 104 height 24
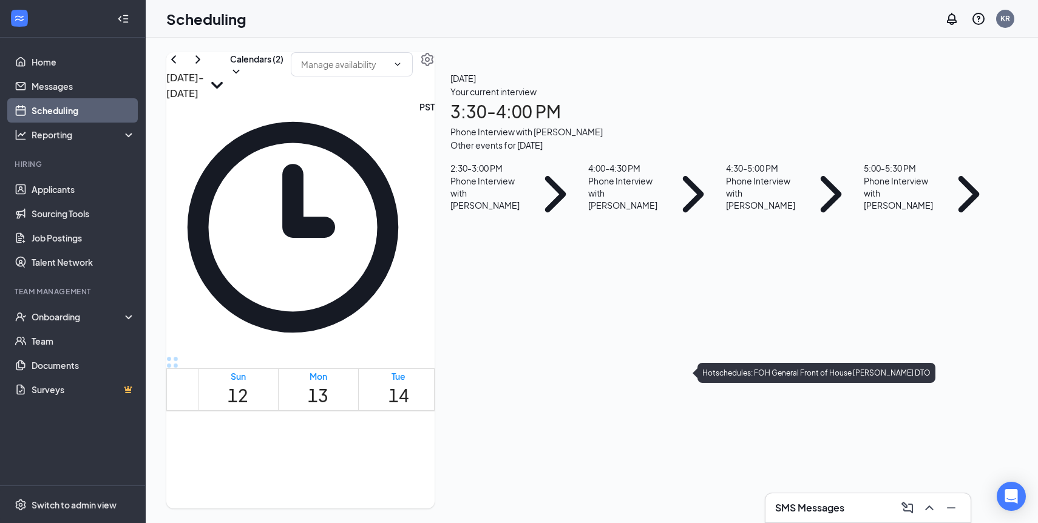
scroll to position [1075, 0]
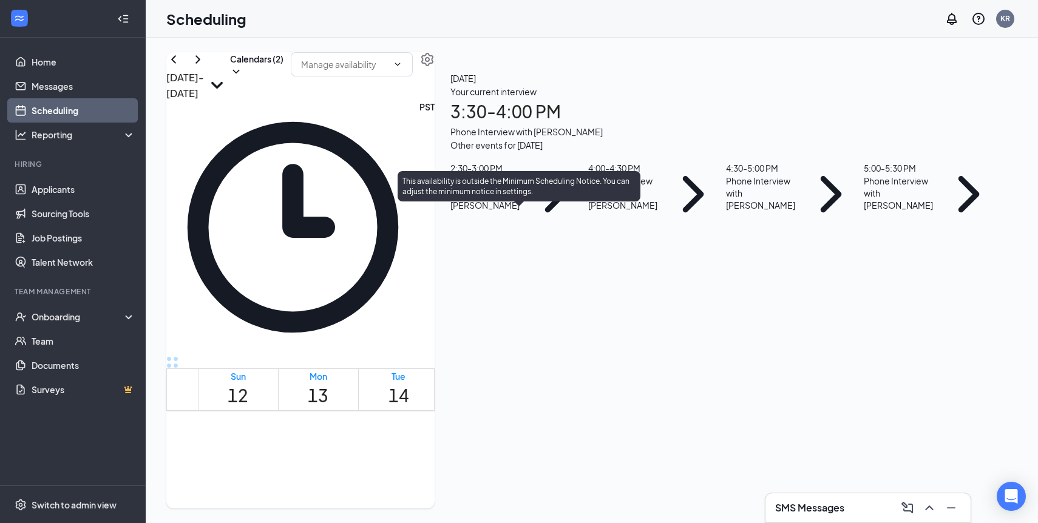
click at [531, 462] on span "3:30-4:00 PM" at bounding box center [541, 479] width 21 height 35
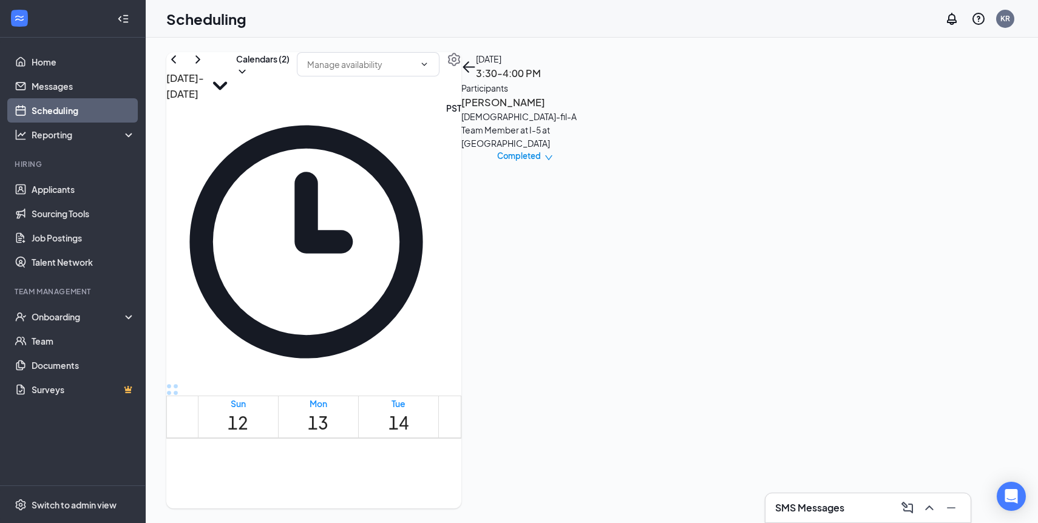
click at [589, 111] on h3 "[PERSON_NAME]" at bounding box center [525, 103] width 128 height 16
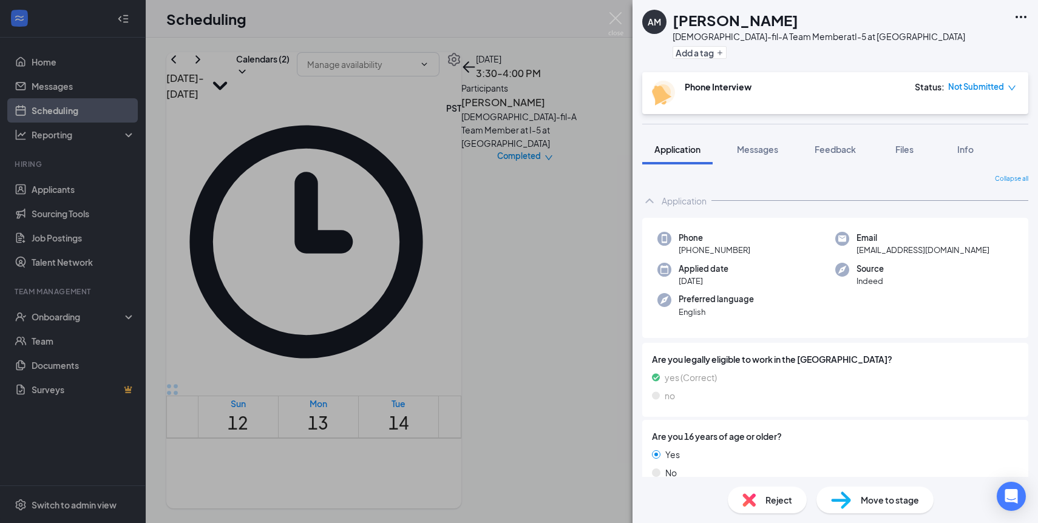
click at [987, 89] on span "Not Submitted" at bounding box center [976, 87] width 56 height 12
click at [955, 180] on span "Mark as no-show" at bounding box center [948, 186] width 67 height 13
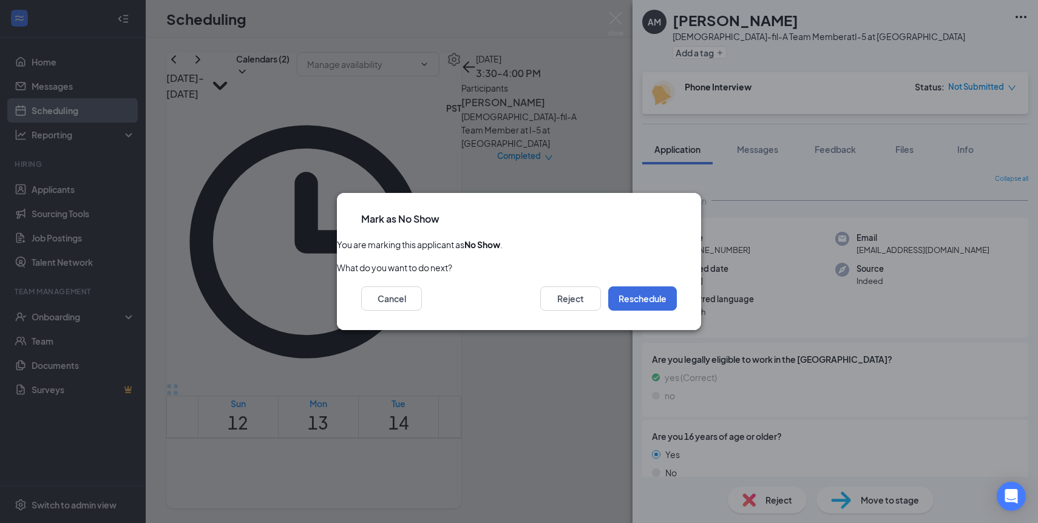
click at [681, 221] on icon "Cross" at bounding box center [684, 219] width 7 height 7
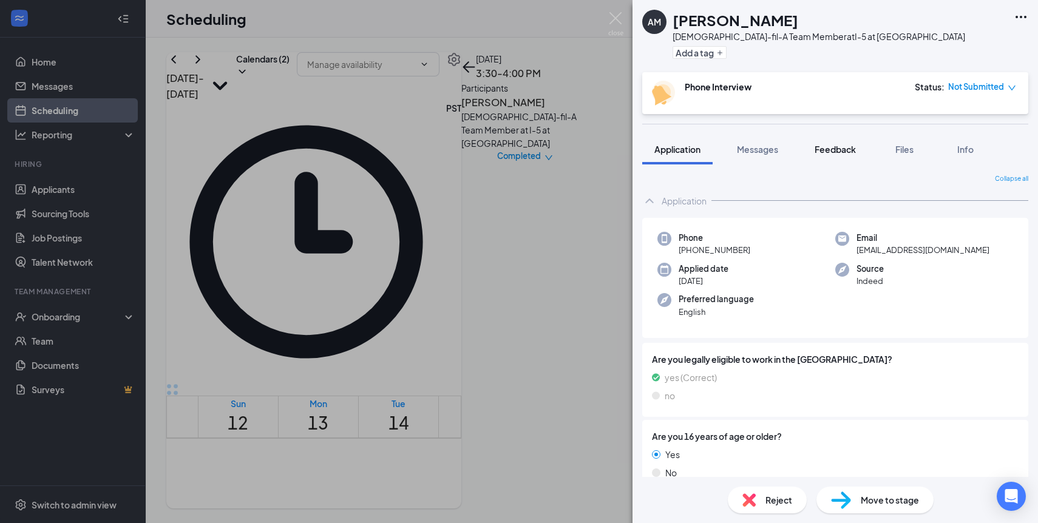
click at [833, 151] on span "Feedback" at bounding box center [835, 149] width 41 height 11
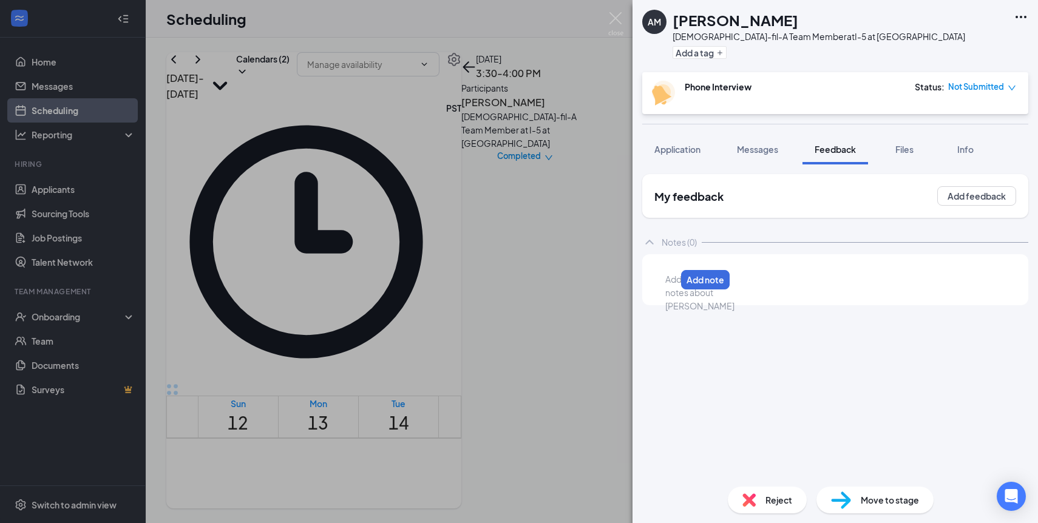
click at [676, 284] on div at bounding box center [671, 279] width 10 height 13
